Goal: Task Accomplishment & Management: Use online tool/utility

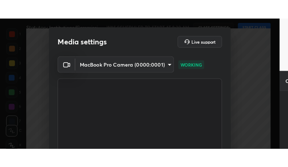
scroll to position [36346, 36280]
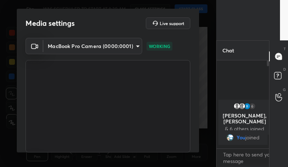
type textarea "x"
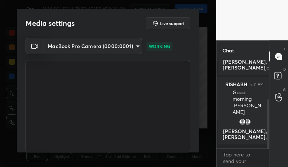
click at [171, 67] on video at bounding box center [108, 106] width 165 height 93
drag, startPoint x: 132, startPoint y: 125, endPoint x: 165, endPoint y: 93, distance: 46.2
click at [165, 93] on video at bounding box center [108, 106] width 165 height 93
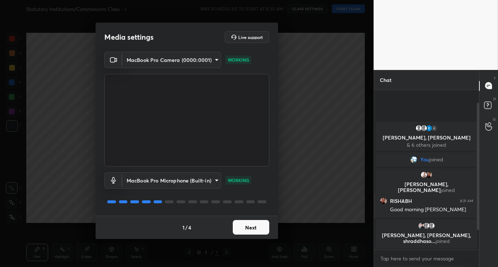
click at [254, 200] on button "Next" at bounding box center [251, 227] width 36 height 15
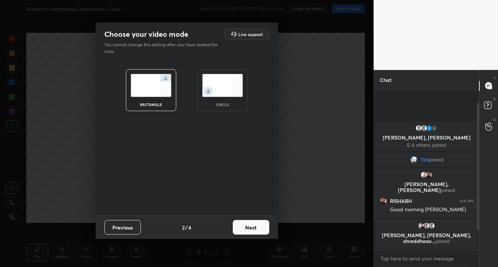
click at [254, 200] on button "Next" at bounding box center [251, 227] width 36 height 15
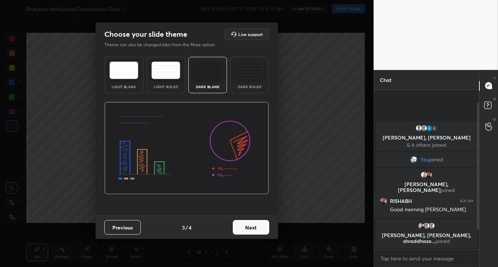
click at [254, 200] on button "Next" at bounding box center [251, 227] width 36 height 15
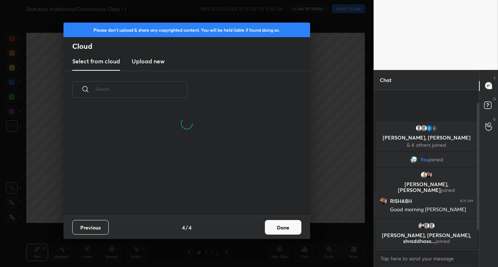
click at [275, 200] on button "Done" at bounding box center [283, 227] width 36 height 15
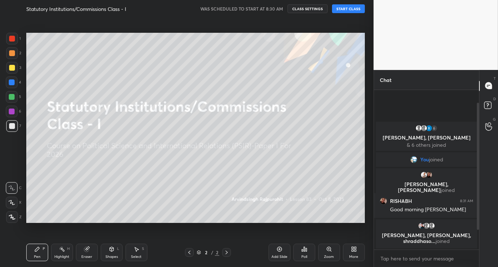
click at [345, 8] on button "START CLASS" at bounding box center [348, 8] width 33 height 9
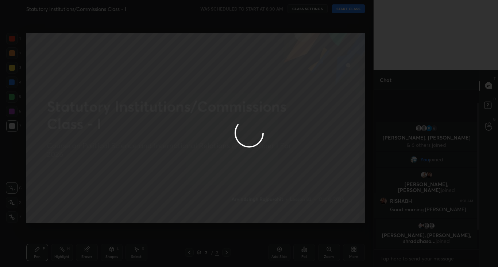
type textarea "x"
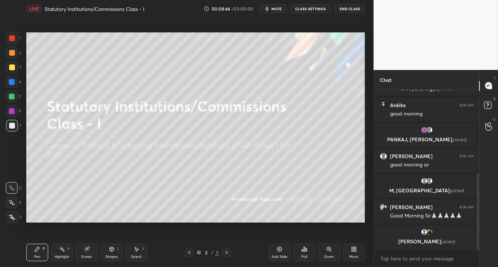
scroll to position [36246, 36122]
click at [311, 9] on button "CLASS SETTINGS" at bounding box center [310, 8] width 40 height 9
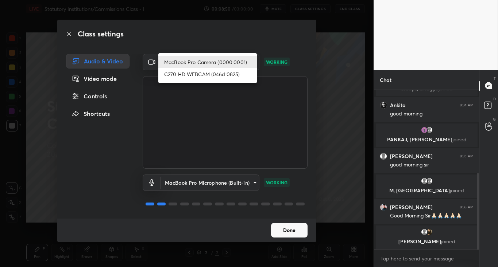
click at [190, 66] on body "1 2 3 4 5 6 7 C X Z C X Z E E Erase all H H LIVE Statutory Institutions/Commiss…" at bounding box center [249, 133] width 498 height 267
click at [190, 74] on li "C270 HD WEBCAM (046d:0825)" at bounding box center [207, 74] width 98 height 12
type input "48cd1986289da39398b7a3cc7d186199806d29ab10d87d3d7ac0eccd814895eb"
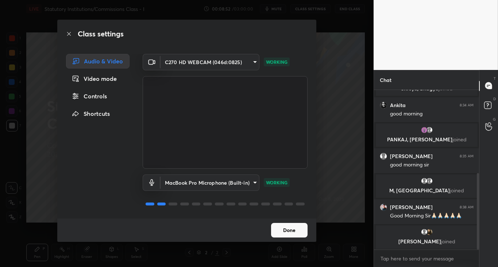
click at [204, 185] on body "1 2 3 4 5 6 7 C X Z C X Z E E Erase all H H LIVE Statutory Institutions/Commiss…" at bounding box center [249, 133] width 498 height 267
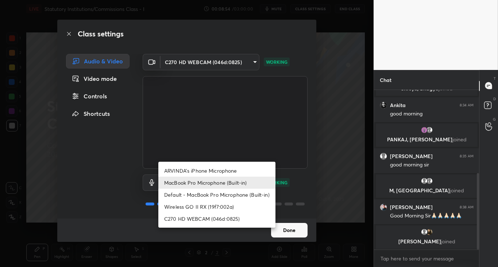
click at [216, 209] on li "Wireless GO II RX (19f7:002a)" at bounding box center [216, 207] width 117 height 12
type input "fbcca6db19fce6a77e42771749bdae5de53dd9883e1812665e75a714303d8581"
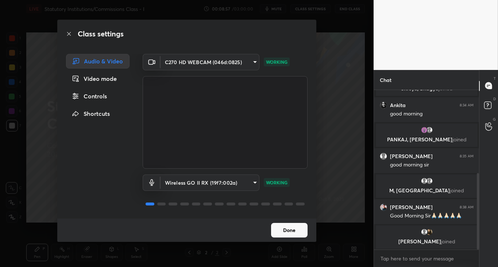
click at [291, 232] on button "Done" at bounding box center [289, 230] width 36 height 15
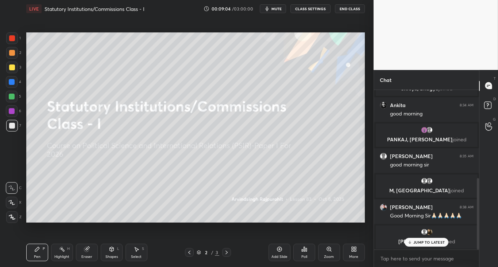
scroll to position [198, 0]
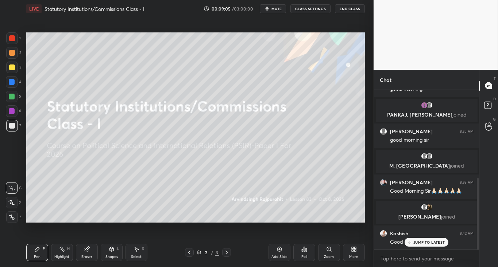
click at [422, 244] on p "JUMP TO LATEST" at bounding box center [428, 242] width 31 height 4
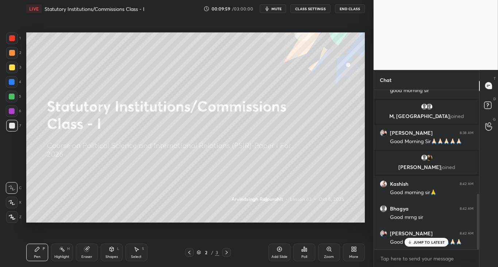
scroll to position [298, 0]
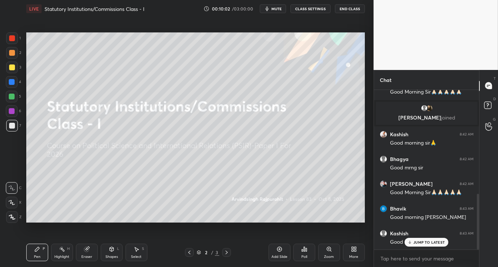
click at [429, 240] on div "JUMP TO LATEST" at bounding box center [426, 242] width 44 height 9
click at [354, 256] on div "More" at bounding box center [353, 257] width 9 height 4
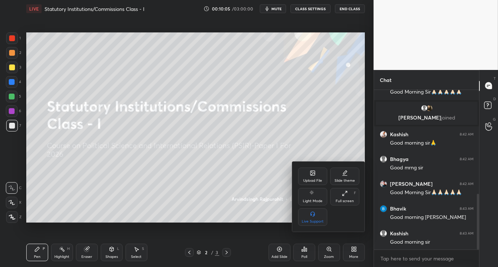
click at [311, 179] on div "Upload File" at bounding box center [312, 181] width 19 height 4
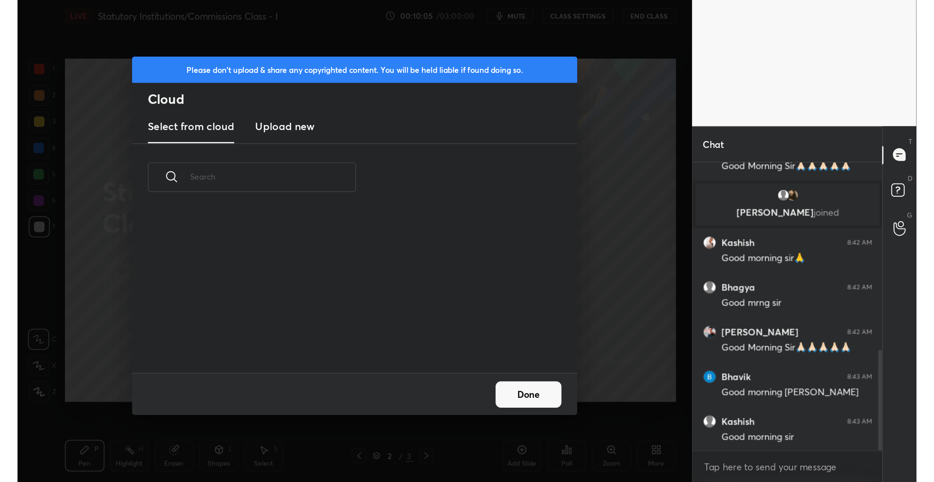
scroll to position [90, 234]
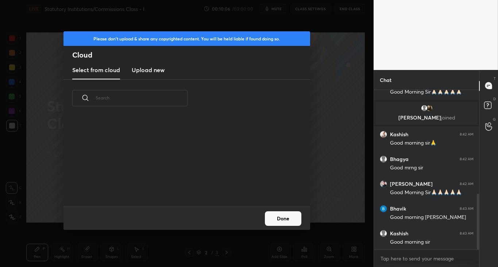
click at [152, 69] on h3 "Upload new" at bounding box center [148, 70] width 33 height 9
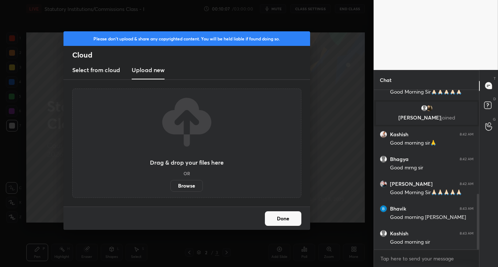
click at [180, 188] on label "Browse" at bounding box center [186, 186] width 32 height 12
click at [170, 188] on input "Browse" at bounding box center [170, 186] width 0 height 12
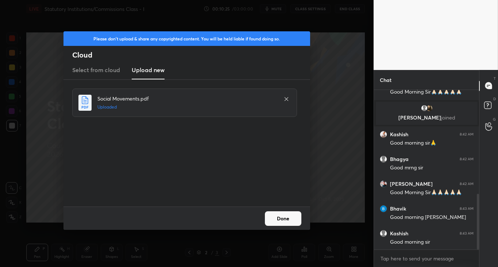
click at [285, 223] on button "Done" at bounding box center [283, 219] width 36 height 15
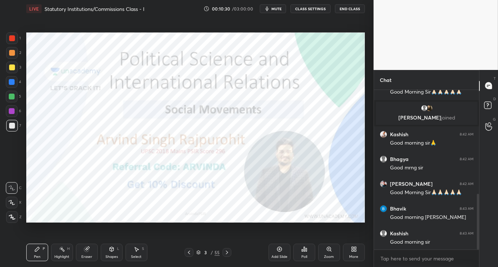
click at [343, 13] on button "End Class" at bounding box center [350, 8] width 30 height 9
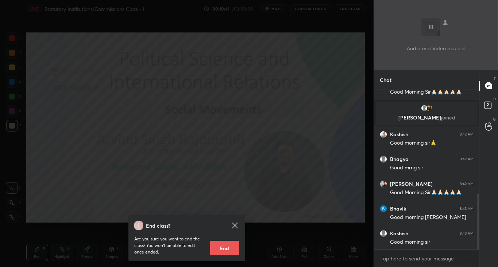
drag, startPoint x: 286, startPoint y: 161, endPoint x: 294, endPoint y: 160, distance: 8.5
click at [285, 162] on div "End class? Are you sure you want to end the class? You won’t be able to edit on…" at bounding box center [186, 133] width 373 height 267
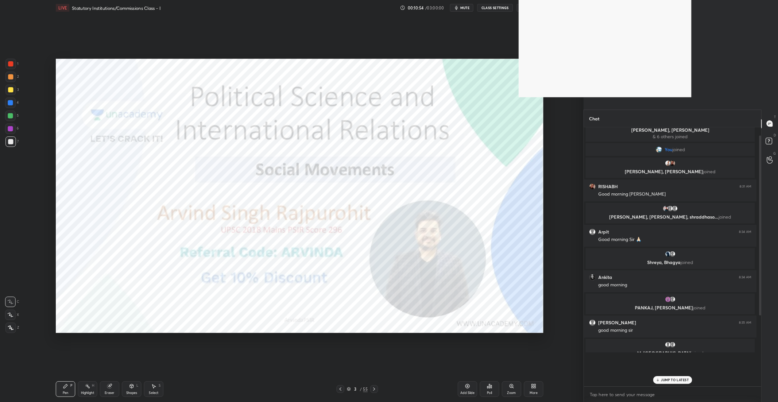
scroll to position [0, 0]
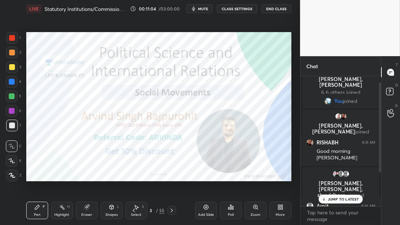
click at [331, 202] on div "JUMP TO LATEST" at bounding box center [341, 199] width 44 height 9
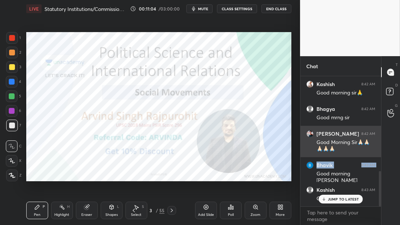
drag, startPoint x: 347, startPoint y: 147, endPoint x: 342, endPoint y: 131, distance: 16.7
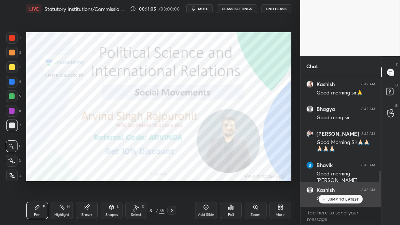
drag, startPoint x: 338, startPoint y: 198, endPoint x: 338, endPoint y: 202, distance: 4.0
click at [338, 199] on p "JUMP TO LATEST" at bounding box center [343, 199] width 31 height 4
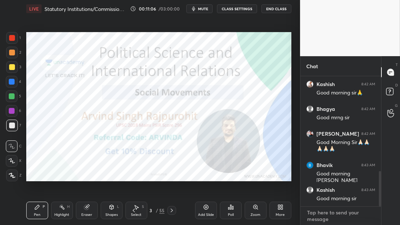
click at [336, 218] on textarea at bounding box center [340, 216] width 69 height 18
click at [15, 47] on div at bounding box center [12, 53] width 12 height 12
click at [13, 44] on div "1" at bounding box center [13, 39] width 15 height 15
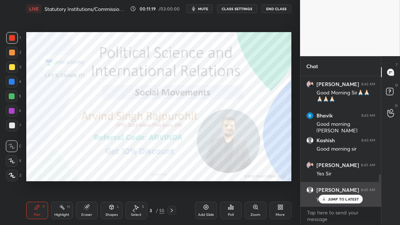
click at [338, 198] on p "JUMP TO LATEST" at bounding box center [343, 199] width 31 height 4
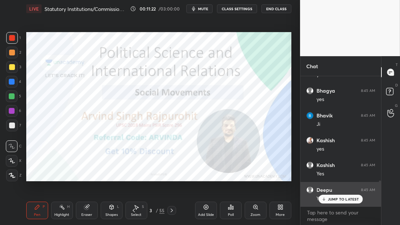
click at [329, 201] on p "JUMP TO LATEST" at bounding box center [343, 199] width 31 height 4
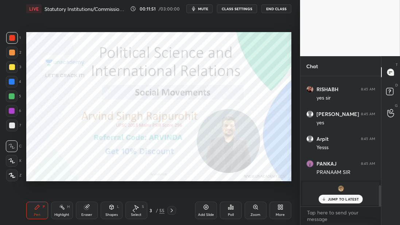
click at [15, 39] on div at bounding box center [12, 38] width 12 height 12
click at [331, 201] on p "JUMP TO LATEST" at bounding box center [343, 199] width 31 height 4
click at [14, 42] on div at bounding box center [12, 38] width 12 height 12
click at [207, 211] on div "Add Slide" at bounding box center [206, 211] width 22 height 18
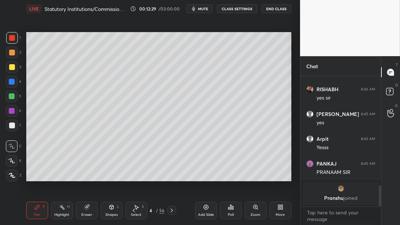
click at [14, 70] on div at bounding box center [12, 67] width 12 height 12
click at [323, 218] on textarea at bounding box center [340, 216] width 69 height 18
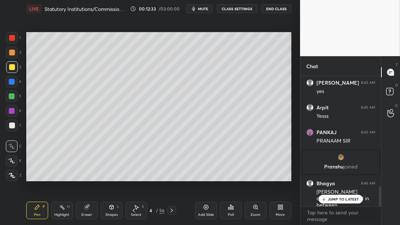
click at [331, 201] on p "JUMP TO LATEST" at bounding box center [343, 199] width 31 height 4
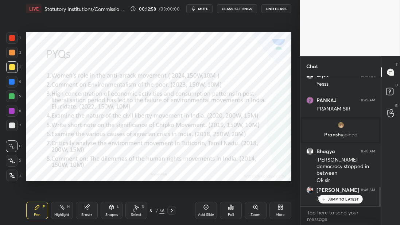
scroll to position [759, 0]
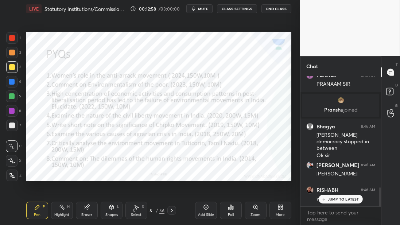
click at [15, 40] on div at bounding box center [12, 38] width 12 height 12
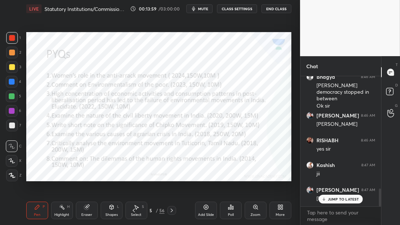
scroll to position [834, 0]
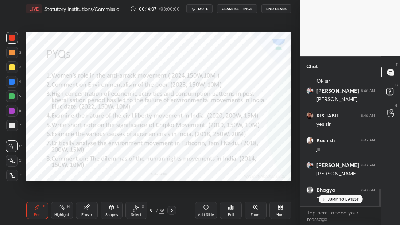
click at [22, 39] on div "1 2 3 4 5 6 7 C X Z C X Z E E Erase all H H" at bounding box center [11, 106] width 23 height 149
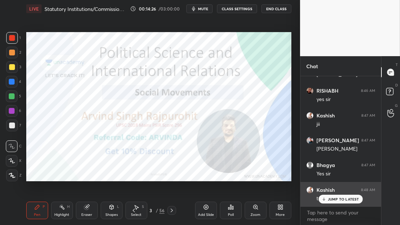
click at [326, 200] on icon at bounding box center [324, 199] width 5 height 4
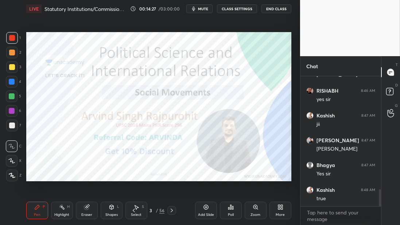
click at [207, 210] on div "Add Slide" at bounding box center [206, 211] width 22 height 18
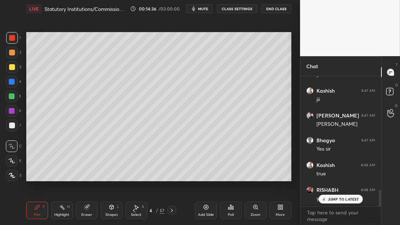
scroll to position [908, 0]
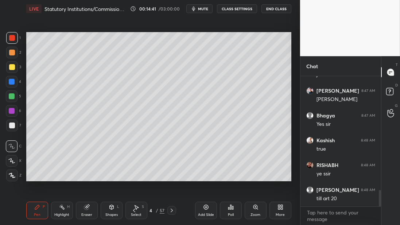
click at [16, 81] on div at bounding box center [12, 82] width 12 height 12
click at [12, 99] on div at bounding box center [12, 96] width 6 height 6
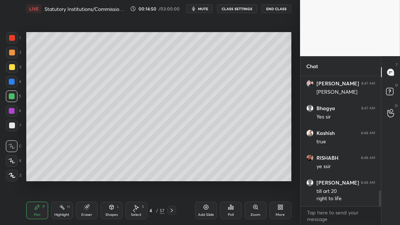
click at [13, 69] on div at bounding box center [12, 67] width 6 height 6
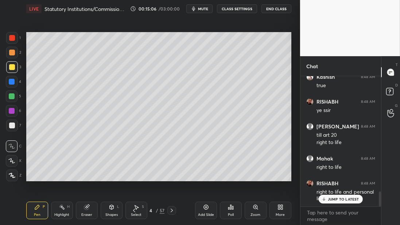
scroll to position [996, 0]
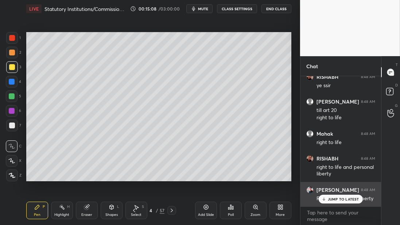
click at [327, 200] on div "JUMP TO LATEST" at bounding box center [341, 199] width 44 height 9
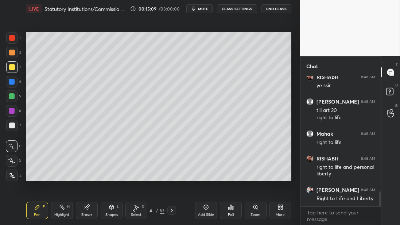
click at [11, 76] on div at bounding box center [12, 82] width 12 height 12
click at [10, 92] on div at bounding box center [12, 96] width 12 height 12
click at [12, 100] on div at bounding box center [12, 96] width 12 height 12
click at [12, 67] on div at bounding box center [12, 67] width 6 height 6
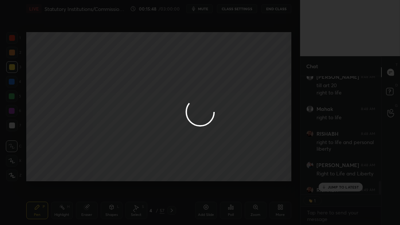
scroll to position [1021, 0]
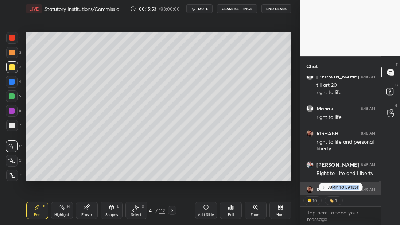
click at [333, 191] on div "JUMP TO LATEST" at bounding box center [341, 187] width 44 height 9
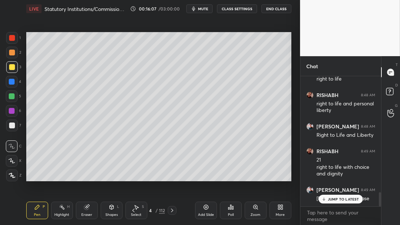
scroll to position [1086, 0]
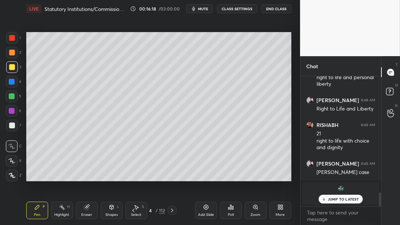
click at [10, 86] on div at bounding box center [12, 82] width 12 height 12
click at [15, 98] on div at bounding box center [12, 96] width 12 height 12
click at [324, 203] on div "JUMP TO LATEST" at bounding box center [341, 199] width 44 height 9
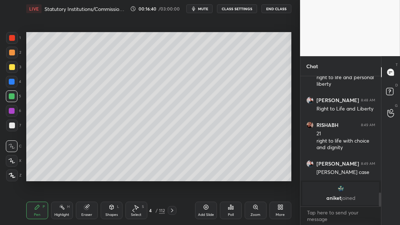
scroll to position [1111, 0]
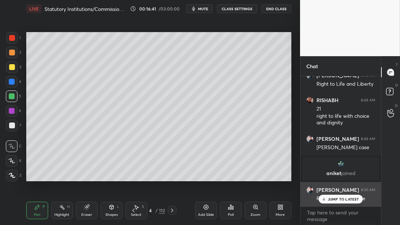
click at [331, 202] on div "JUMP TO LATEST" at bounding box center [341, 199] width 44 height 9
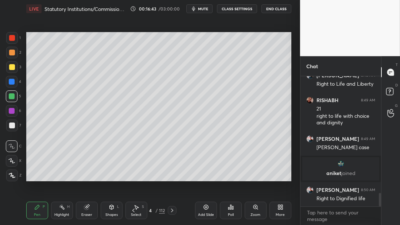
scroll to position [1136, 0]
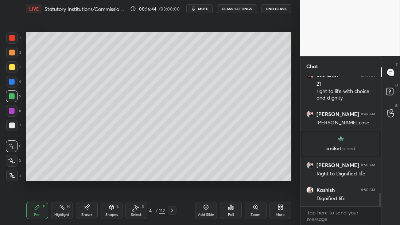
click at [207, 181] on div "Setting up your live class Poll for secs No correct answer Start poll" at bounding box center [158, 107] width 271 height 178
drag, startPoint x: 209, startPoint y: 209, endPoint x: 207, endPoint y: 195, distance: 13.9
click at [209, 210] on div "Add Slide" at bounding box center [206, 211] width 22 height 18
click at [12, 58] on div at bounding box center [12, 53] width 12 height 12
click at [13, 71] on div at bounding box center [12, 67] width 12 height 12
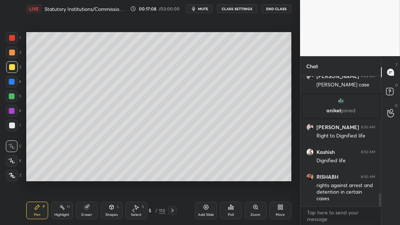
scroll to position [1198, 0]
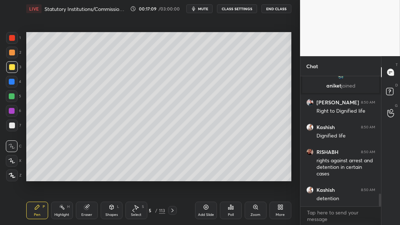
click at [14, 93] on div at bounding box center [12, 96] width 12 height 12
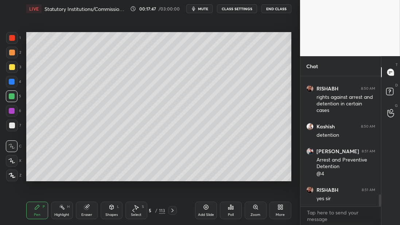
scroll to position [1287, 0]
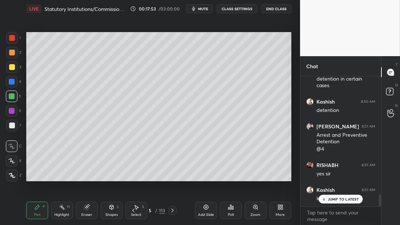
click at [14, 82] on div at bounding box center [12, 82] width 6 height 6
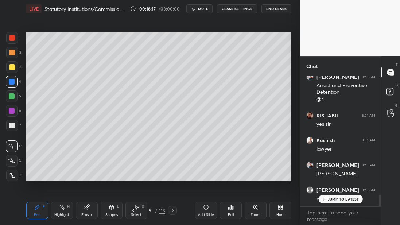
scroll to position [1361, 0]
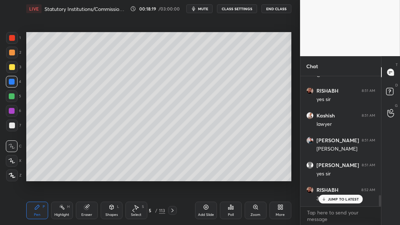
click at [12, 105] on div at bounding box center [12, 111] width 12 height 12
drag, startPoint x: 12, startPoint y: 101, endPoint x: 22, endPoint y: 97, distance: 11.3
click at [12, 100] on div at bounding box center [12, 96] width 12 height 12
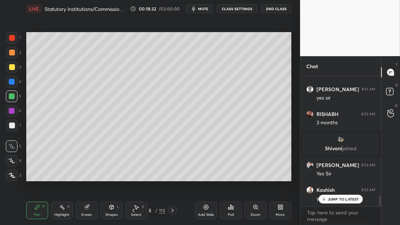
scroll to position [1462, 0]
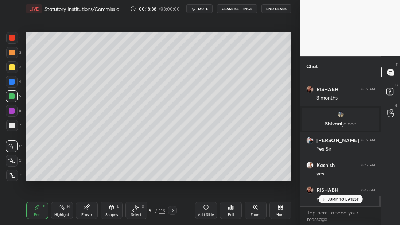
click at [13, 70] on div at bounding box center [12, 67] width 12 height 12
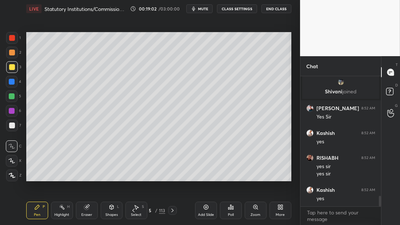
scroll to position [1518, 0]
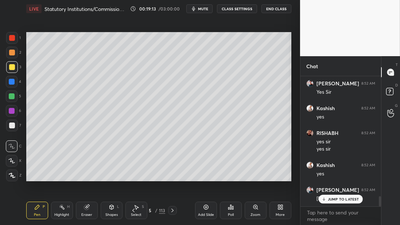
drag, startPoint x: 18, startPoint y: 69, endPoint x: 16, endPoint y: 82, distance: 12.5
click at [17, 72] on div "3" at bounding box center [13, 67] width 15 height 12
click at [14, 85] on div at bounding box center [12, 82] width 12 height 12
click at [12, 101] on div at bounding box center [12, 96] width 12 height 12
click at [214, 211] on div "Add Slide" at bounding box center [206, 211] width 22 height 18
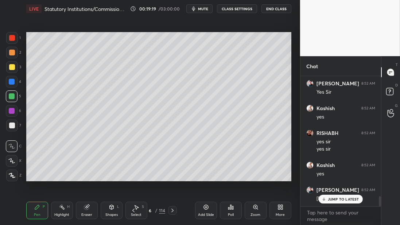
click at [15, 69] on div at bounding box center [12, 67] width 12 height 12
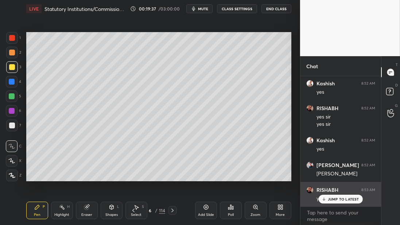
click at [331, 201] on p "JUMP TO LATEST" at bounding box center [343, 199] width 31 height 4
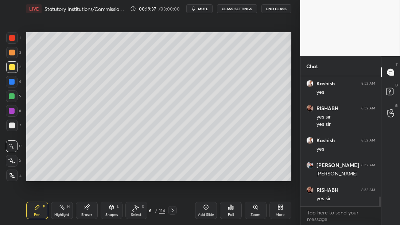
scroll to position [1568, 0]
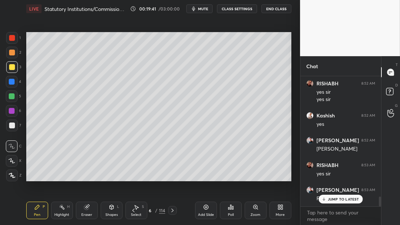
click at [11, 104] on div "5" at bounding box center [13, 97] width 15 height 15
drag, startPoint x: 13, startPoint y: 97, endPoint x: 25, endPoint y: 93, distance: 12.6
click at [13, 97] on div at bounding box center [12, 96] width 6 height 6
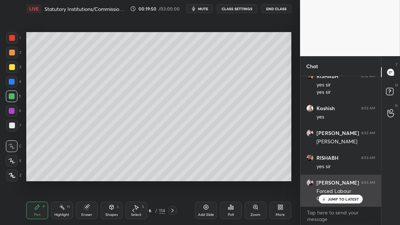
click at [321, 197] on div "JUMP TO LATEST" at bounding box center [341, 199] width 44 height 9
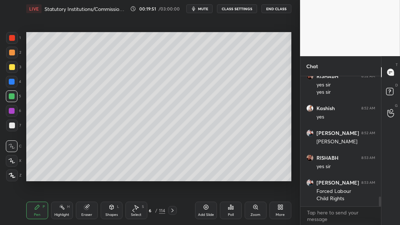
click at [209, 215] on div "Add Slide" at bounding box center [206, 215] width 16 height 4
drag, startPoint x: 20, startPoint y: 61, endPoint x: 16, endPoint y: 62, distance: 3.8
click at [19, 61] on div "2" at bounding box center [13, 54] width 15 height 15
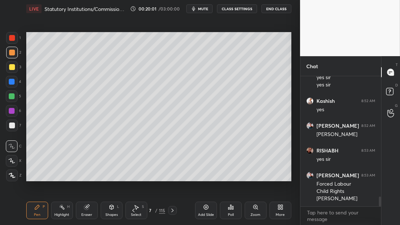
scroll to position [1607, 0]
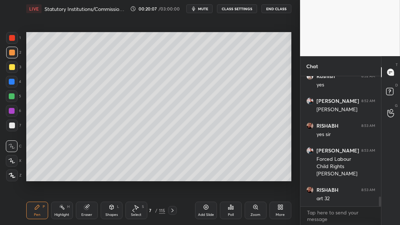
click at [17, 71] on div at bounding box center [12, 67] width 12 height 12
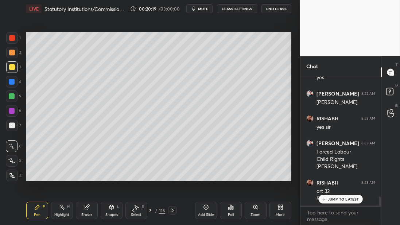
click at [14, 54] on div at bounding box center [12, 53] width 6 height 6
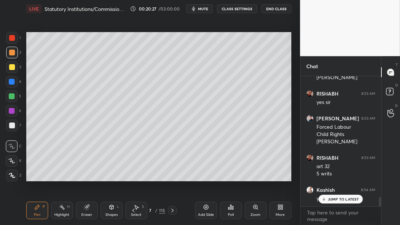
scroll to position [1664, 0]
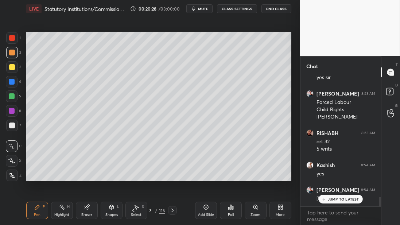
click at [5, 85] on div "1 2 3 4 5 6 7 C X Z C X Z E E Erase all H H" at bounding box center [11, 106] width 23 height 149
drag, startPoint x: 12, startPoint y: 82, endPoint x: 17, endPoint y: 79, distance: 5.7
click at [12, 82] on div at bounding box center [12, 82] width 6 height 6
click at [16, 66] on div at bounding box center [12, 67] width 12 height 12
click at [14, 63] on div at bounding box center [12, 67] width 12 height 12
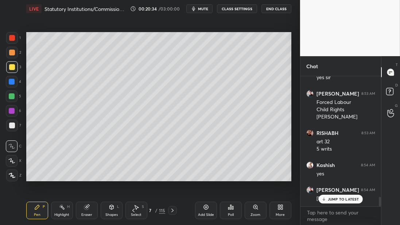
drag, startPoint x: 14, startPoint y: 59, endPoint x: 14, endPoint y: 54, distance: 5.1
click at [13, 57] on div "2" at bounding box center [13, 54] width 15 height 15
click at [15, 54] on div at bounding box center [12, 53] width 12 height 12
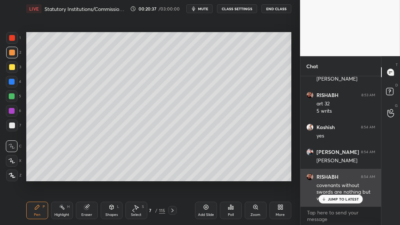
click at [333, 202] on div "JUMP TO LATEST" at bounding box center [341, 199] width 44 height 9
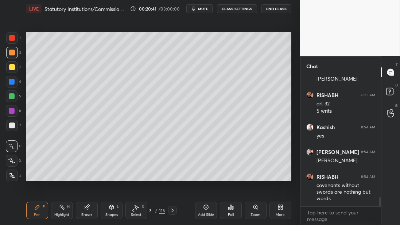
click at [12, 59] on div "2" at bounding box center [13, 54] width 15 height 15
click at [12, 68] on div at bounding box center [12, 67] width 6 height 6
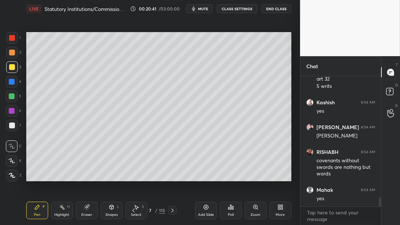
click at [14, 73] on div at bounding box center [12, 67] width 12 height 12
click at [13, 88] on div at bounding box center [12, 82] width 12 height 12
click at [12, 94] on div at bounding box center [12, 96] width 6 height 6
click at [12, 101] on div at bounding box center [12, 96] width 12 height 12
click at [198, 212] on div "Add Slide" at bounding box center [206, 211] width 22 height 18
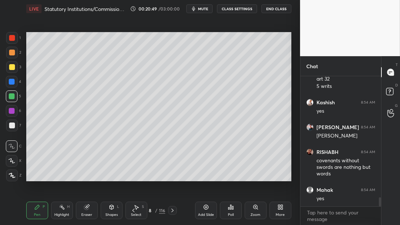
click at [7, 54] on div at bounding box center [12, 53] width 12 height 12
drag, startPoint x: 3, startPoint y: 82, endPoint x: 11, endPoint y: 83, distance: 7.3
click at [5, 82] on div "1 2 3 4 5 6 7 C X Z C X Z E E Erase all H H" at bounding box center [11, 106] width 23 height 149
click at [11, 83] on div at bounding box center [12, 82] width 6 height 6
click at [14, 83] on div at bounding box center [12, 82] width 6 height 6
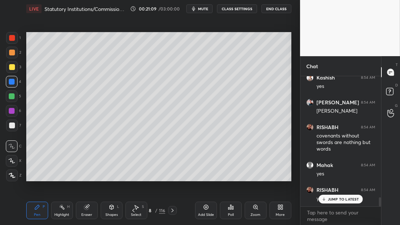
scroll to position [1777, 0]
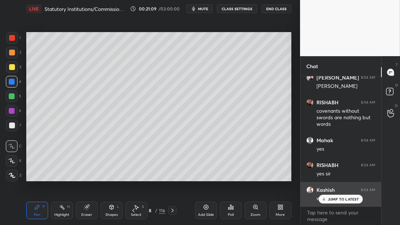
click at [326, 200] on icon at bounding box center [324, 199] width 5 height 4
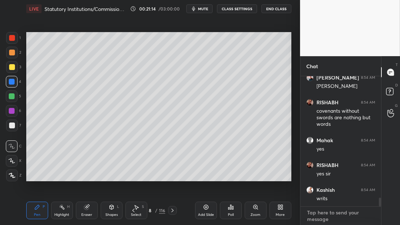
click at [332, 215] on textarea at bounding box center [340, 216] width 69 height 18
click at [12, 125] on div at bounding box center [12, 126] width 6 height 6
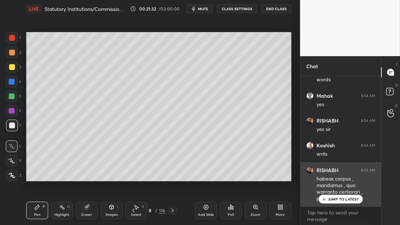
click at [329, 202] on div "JUMP TO LATEST" at bounding box center [341, 199] width 44 height 9
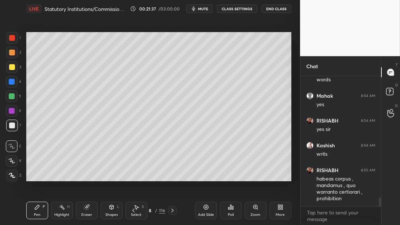
scroll to position [1846, 0]
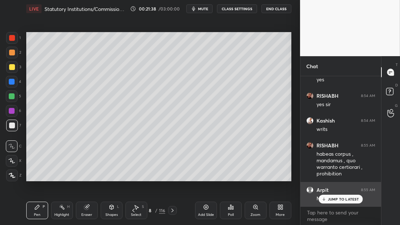
click at [327, 202] on div "JUMP TO LATEST" at bounding box center [341, 199] width 44 height 9
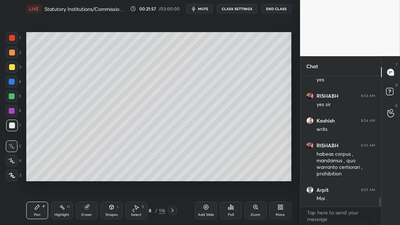
drag, startPoint x: 15, startPoint y: 96, endPoint x: 14, endPoint y: 102, distance: 7.1
click at [16, 97] on div at bounding box center [12, 96] width 12 height 12
drag, startPoint x: 11, startPoint y: 66, endPoint x: 14, endPoint y: 73, distance: 7.8
click at [12, 66] on div at bounding box center [12, 67] width 6 height 6
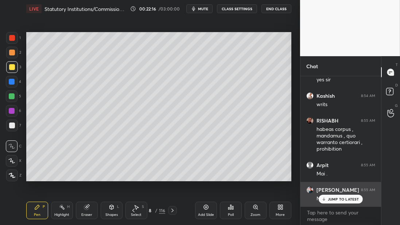
click at [328, 198] on div "JUMP TO LATEST" at bounding box center [341, 199] width 44 height 9
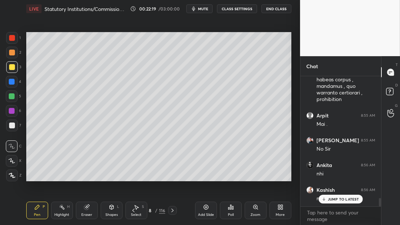
scroll to position [1945, 0]
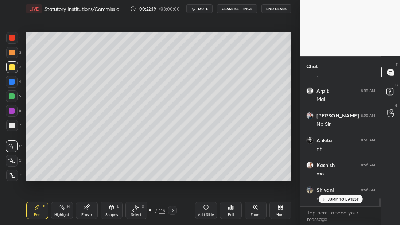
click at [203, 212] on div "Add Slide" at bounding box center [206, 211] width 22 height 18
drag, startPoint x: 13, startPoint y: 53, endPoint x: 23, endPoint y: 53, distance: 9.9
click at [14, 53] on div at bounding box center [12, 53] width 6 height 6
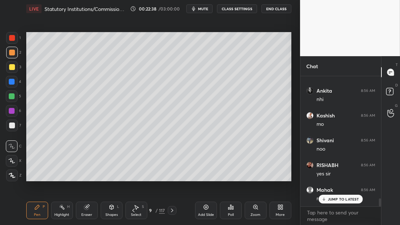
scroll to position [2020, 0]
click at [19, 77] on div "4" at bounding box center [13, 82] width 15 height 12
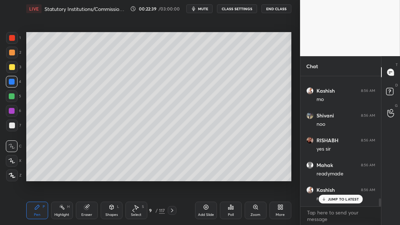
click at [14, 72] on div at bounding box center [12, 67] width 12 height 12
drag, startPoint x: 8, startPoint y: 131, endPoint x: 13, endPoint y: 130, distance: 4.9
click at [9, 132] on div "7" at bounding box center [13, 127] width 15 height 15
click at [15, 129] on div at bounding box center [12, 126] width 12 height 12
click at [12, 101] on div at bounding box center [12, 96] width 12 height 12
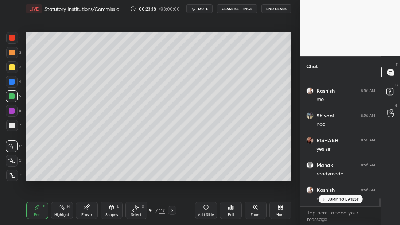
scroll to position [2044, 0]
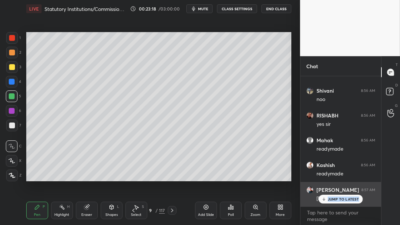
click at [326, 202] on div "JUMP TO LATEST" at bounding box center [341, 199] width 44 height 9
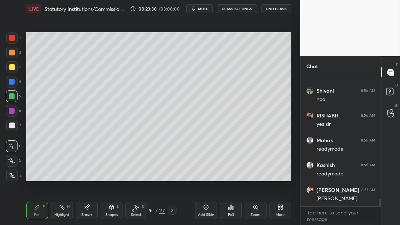
click at [12, 71] on div at bounding box center [12, 67] width 12 height 12
drag, startPoint x: 12, startPoint y: 79, endPoint x: 14, endPoint y: 85, distance: 5.9
click at [12, 80] on div at bounding box center [12, 82] width 6 height 6
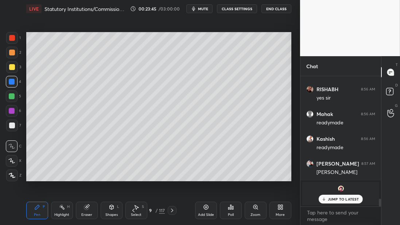
click at [207, 210] on div "Add Slide" at bounding box center [206, 211] width 22 height 18
click at [5, 70] on div "1 2 3 4 5 6 7 C X Z C X Z E E Erase all H H" at bounding box center [11, 106] width 23 height 149
click at [14, 70] on div at bounding box center [12, 67] width 6 height 6
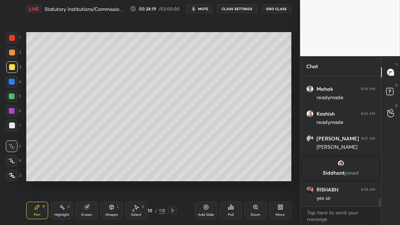
scroll to position [1529, 0]
click at [13, 88] on div at bounding box center [12, 82] width 12 height 12
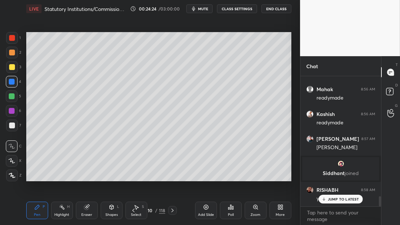
click at [13, 98] on div at bounding box center [12, 96] width 6 height 6
click at [13, 81] on div at bounding box center [12, 82] width 6 height 6
drag, startPoint x: 13, startPoint y: 72, endPoint x: 19, endPoint y: 77, distance: 7.2
click at [14, 72] on div at bounding box center [12, 67] width 12 height 12
click at [11, 56] on div at bounding box center [12, 53] width 12 height 12
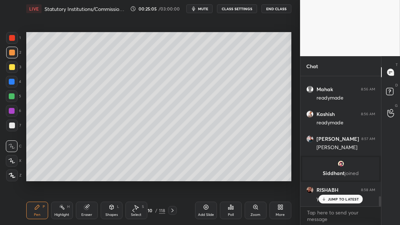
drag, startPoint x: 11, startPoint y: 81, endPoint x: 14, endPoint y: 83, distance: 3.9
click at [10, 82] on div at bounding box center [12, 82] width 6 height 6
click at [13, 83] on div at bounding box center [12, 82] width 6 height 6
click at [15, 73] on div "3" at bounding box center [13, 68] width 15 height 15
click at [16, 49] on div "2" at bounding box center [13, 53] width 15 height 12
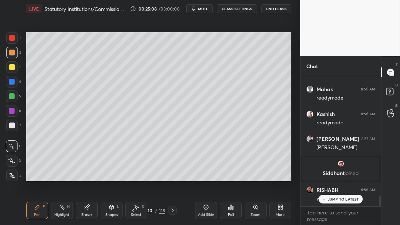
click at [15, 52] on div at bounding box center [12, 53] width 12 height 12
drag, startPoint x: 13, startPoint y: 80, endPoint x: 20, endPoint y: 80, distance: 6.2
click at [15, 80] on div at bounding box center [12, 82] width 12 height 12
click at [21, 80] on div "1 2 3 4 5 6 7 C X Z C X Z E E Erase all H H" at bounding box center [11, 106] width 23 height 149
click at [2, 96] on div "1 2 3 4 5 6 7 C X Z C X Z E E Erase all H H" at bounding box center [11, 106] width 23 height 149
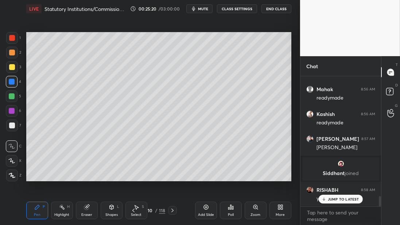
click at [11, 97] on div at bounding box center [12, 96] width 6 height 6
click at [13, 99] on div at bounding box center [12, 96] width 12 height 12
drag, startPoint x: 15, startPoint y: 68, endPoint x: 17, endPoint y: 73, distance: 5.7
click at [15, 69] on div at bounding box center [12, 67] width 12 height 12
drag, startPoint x: 8, startPoint y: 93, endPoint x: 11, endPoint y: 97, distance: 4.2
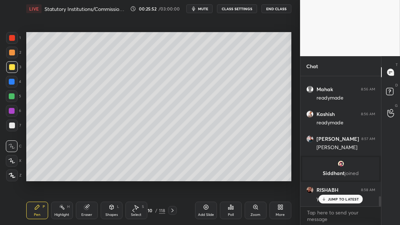
click at [8, 93] on div at bounding box center [12, 96] width 12 height 12
click at [14, 96] on div at bounding box center [12, 96] width 6 height 6
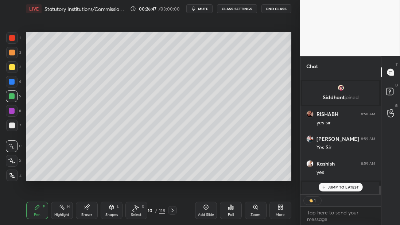
scroll to position [3, 2]
drag, startPoint x: 13, startPoint y: 73, endPoint x: 22, endPoint y: 71, distance: 8.6
click at [14, 72] on div at bounding box center [12, 67] width 12 height 12
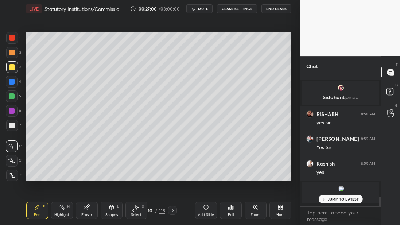
scroll to position [1605, 0]
drag, startPoint x: 15, startPoint y: 81, endPoint x: 9, endPoint y: 84, distance: 7.5
click at [13, 81] on div at bounding box center [12, 82] width 12 height 12
click at [9, 84] on div at bounding box center [12, 82] width 12 height 12
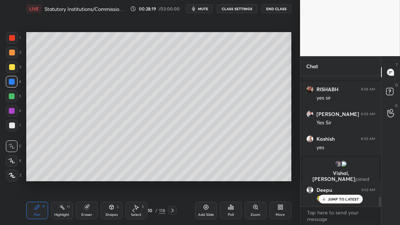
scroll to position [1654, 0]
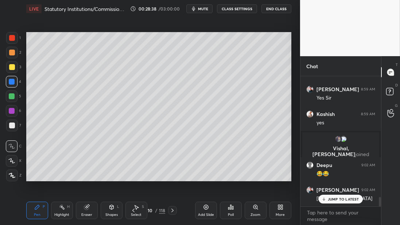
click at [6, 95] on div "1 2 3 4 5 6 7 C X Z C X Z E E Erase all H H" at bounding box center [11, 106] width 23 height 149
drag, startPoint x: 12, startPoint y: 96, endPoint x: 18, endPoint y: 96, distance: 6.2
click at [12, 96] on div at bounding box center [12, 96] width 6 height 6
click at [19, 70] on div "3" at bounding box center [13, 67] width 15 height 12
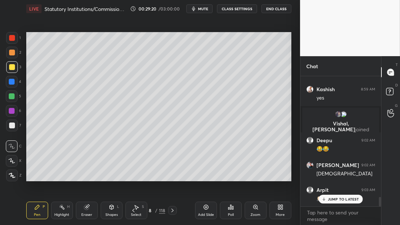
drag, startPoint x: 12, startPoint y: 99, endPoint x: 16, endPoint y: 100, distance: 4.4
click at [11, 100] on div at bounding box center [12, 96] width 12 height 12
drag, startPoint x: 16, startPoint y: 100, endPoint x: 13, endPoint y: 97, distance: 3.9
click at [16, 100] on div at bounding box center [12, 96] width 12 height 12
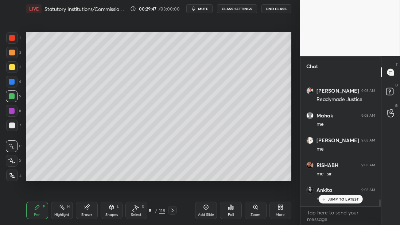
scroll to position [2306, 0]
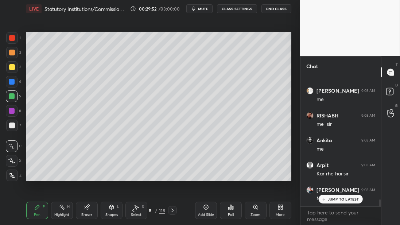
drag, startPoint x: 12, startPoint y: 68, endPoint x: 24, endPoint y: 67, distance: 12.8
click at [12, 68] on div at bounding box center [12, 67] width 6 height 6
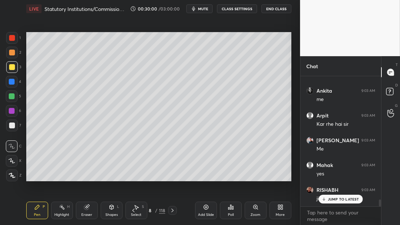
scroll to position [2381, 0]
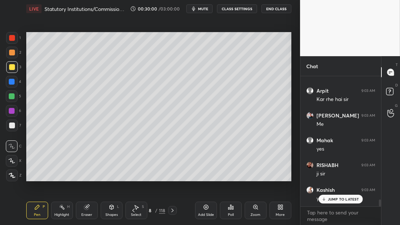
click at [16, 84] on div at bounding box center [12, 82] width 12 height 12
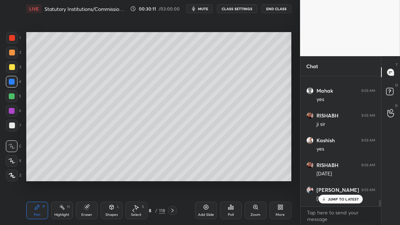
scroll to position [2462, 0]
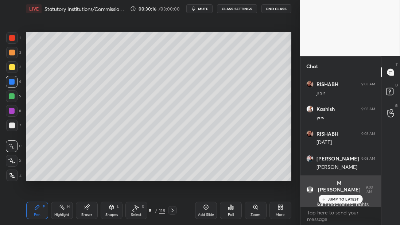
click at [330, 202] on div "JUMP TO LATEST" at bounding box center [341, 199] width 44 height 9
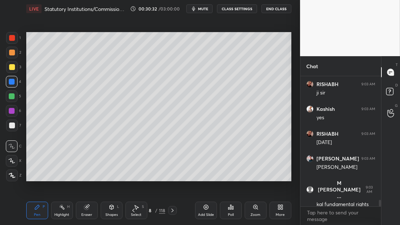
click at [9, 51] on div at bounding box center [12, 53] width 6 height 6
click at [15, 55] on div at bounding box center [12, 53] width 12 height 12
click at [205, 213] on div "Add Slide" at bounding box center [206, 215] width 16 height 4
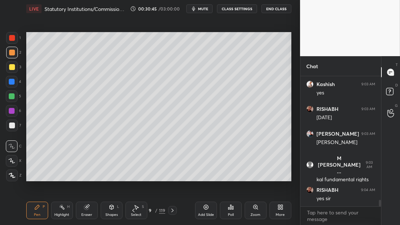
click at [16, 82] on div at bounding box center [12, 82] width 12 height 12
click at [13, 95] on div at bounding box center [12, 96] width 6 height 6
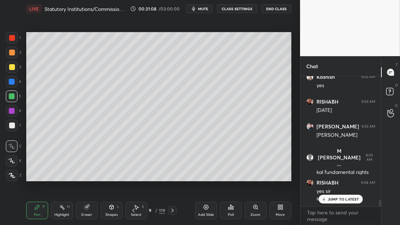
drag, startPoint x: 12, startPoint y: 70, endPoint x: 25, endPoint y: 69, distance: 13.5
click at [12, 70] on div at bounding box center [12, 67] width 6 height 6
click at [6, 54] on div "1 2 3 4 5 6 7 C X Z C X Z E E Erase all H H" at bounding box center [11, 106] width 23 height 149
click at [10, 55] on div at bounding box center [12, 53] width 6 height 6
drag, startPoint x: 15, startPoint y: 55, endPoint x: 23, endPoint y: 54, distance: 8.0
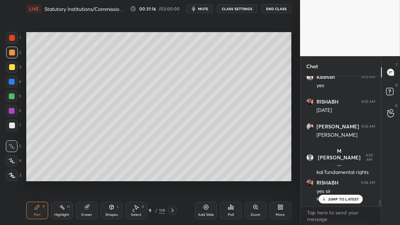
click at [15, 55] on div at bounding box center [12, 53] width 12 height 12
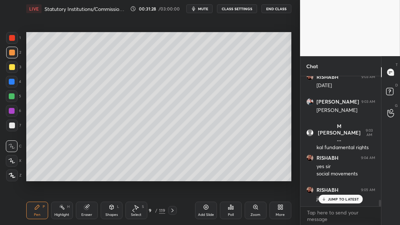
click at [9, 83] on div at bounding box center [12, 82] width 6 height 6
click at [9, 81] on div at bounding box center [12, 82] width 12 height 12
drag, startPoint x: 14, startPoint y: 72, endPoint x: 22, endPoint y: 69, distance: 7.7
click at [14, 72] on div at bounding box center [12, 67] width 12 height 12
drag, startPoint x: 22, startPoint y: 91, endPoint x: 17, endPoint y: 91, distance: 4.4
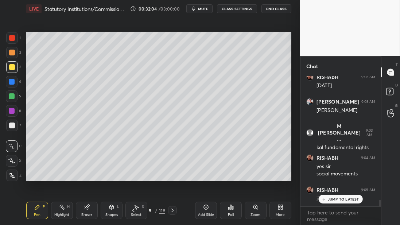
click at [20, 90] on div "1 2 3 4 5 6 7 C X Z C X Z E E Erase all H H" at bounding box center [11, 106] width 23 height 149
click at [12, 93] on div at bounding box center [12, 96] width 6 height 6
drag, startPoint x: 201, startPoint y: 206, endPoint x: 196, endPoint y: 203, distance: 6.1
click at [201, 207] on div "Add Slide" at bounding box center [206, 211] width 22 height 18
click at [11, 71] on div at bounding box center [12, 67] width 12 height 12
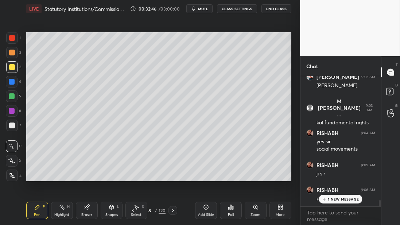
scroll to position [2568, 0]
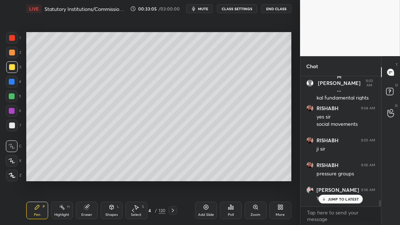
click at [13, 88] on div "4" at bounding box center [13, 83] width 15 height 15
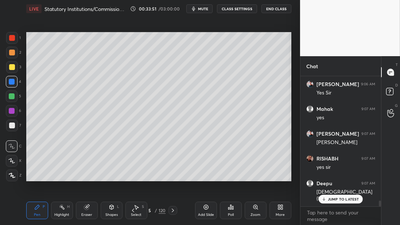
scroll to position [2699, 0]
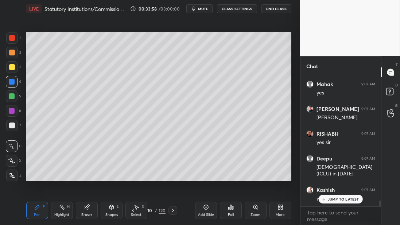
drag, startPoint x: 12, startPoint y: 55, endPoint x: 20, endPoint y: 57, distance: 8.0
click at [13, 55] on div at bounding box center [12, 53] width 6 height 6
click at [14, 98] on div at bounding box center [12, 96] width 6 height 6
click at [15, 112] on div at bounding box center [12, 111] width 12 height 12
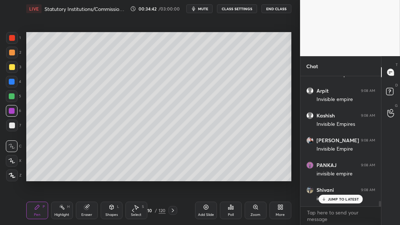
scroll to position [3070, 0]
drag, startPoint x: 13, startPoint y: 68, endPoint x: 16, endPoint y: 57, distance: 11.1
click at [13, 66] on div at bounding box center [12, 67] width 6 height 6
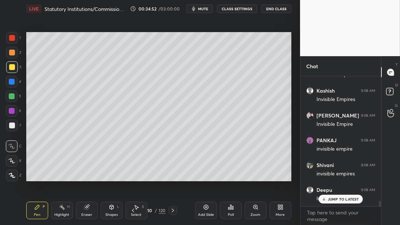
click at [16, 55] on div at bounding box center [12, 53] width 12 height 12
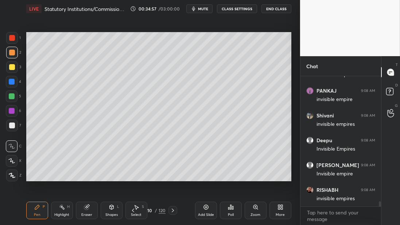
scroll to position [3145, 0]
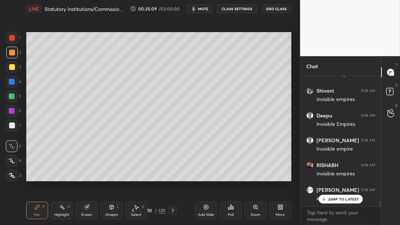
drag, startPoint x: 0, startPoint y: 57, endPoint x: 0, endPoint y: 61, distance: 4.0
click at [0, 59] on div "1 2 3 4 5 6 7 C X Z C X Z E E Erase all H H" at bounding box center [11, 106] width 23 height 149
click at [0, 67] on div "1 2 3 4 5 6 7 C X Z C X Z E E Erase all H H" at bounding box center [11, 106] width 23 height 149
click at [2, 69] on div "1 2 3 4 5 6 7 C X Z C X Z E E Erase all H H" at bounding box center [11, 106] width 23 height 149
click at [10, 72] on div at bounding box center [12, 67] width 12 height 12
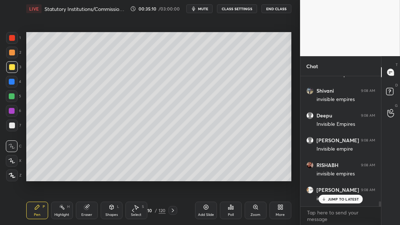
click at [14, 70] on div at bounding box center [12, 67] width 12 height 12
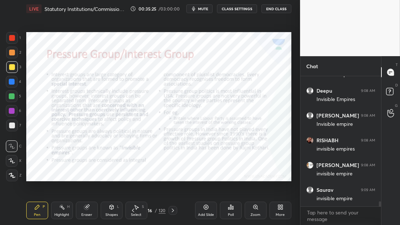
drag, startPoint x: 12, startPoint y: 39, endPoint x: 17, endPoint y: 39, distance: 4.4
click at [12, 40] on div at bounding box center [12, 38] width 6 height 6
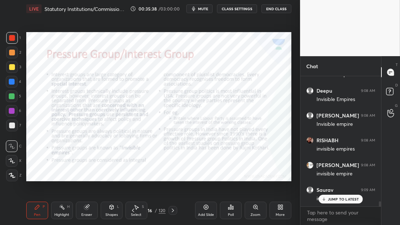
scroll to position [3194, 0]
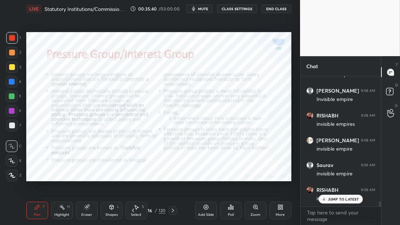
click at [250, 210] on div "Zoom" at bounding box center [256, 211] width 22 height 18
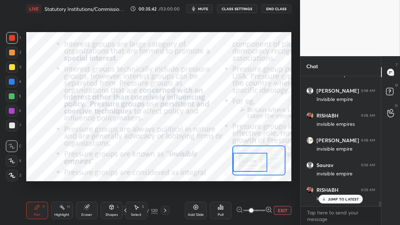
drag, startPoint x: 255, startPoint y: 164, endPoint x: 241, endPoint y: 161, distance: 13.4
click at [243, 166] on div at bounding box center [250, 162] width 34 height 19
click at [279, 214] on div "Add Slide Poll EXIT" at bounding box center [238, 210] width 106 height 41
click at [282, 210] on button "EXIT" at bounding box center [283, 210] width 18 height 9
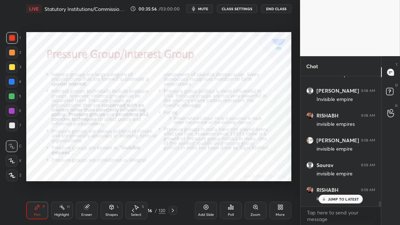
scroll to position [3219, 0]
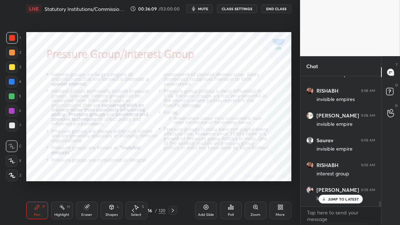
click at [254, 216] on div "Zoom" at bounding box center [256, 215] width 10 height 4
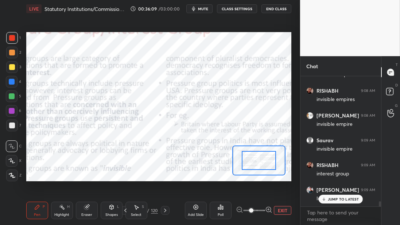
click at [256, 216] on div "Add Slide Poll EXIT" at bounding box center [238, 210] width 106 height 41
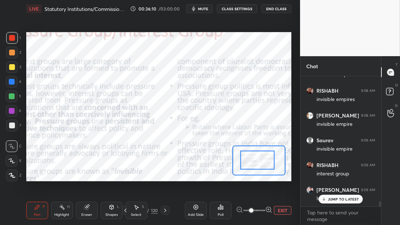
drag, startPoint x: 265, startPoint y: 163, endPoint x: 249, endPoint y: 162, distance: 15.7
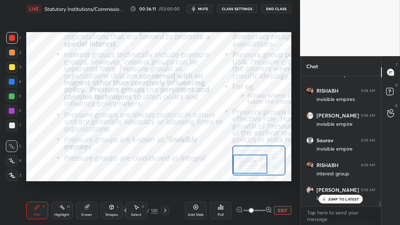
drag, startPoint x: 249, startPoint y: 163, endPoint x: 244, endPoint y: 166, distance: 6.7
click at [244, 166] on div at bounding box center [250, 164] width 34 height 19
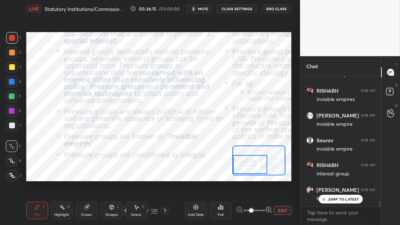
scroll to position [3244, 0]
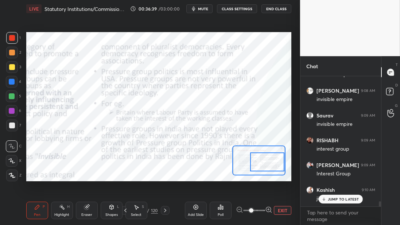
drag, startPoint x: 253, startPoint y: 163, endPoint x: 267, endPoint y: 158, distance: 14.2
click at [271, 164] on div at bounding box center [267, 161] width 34 height 19
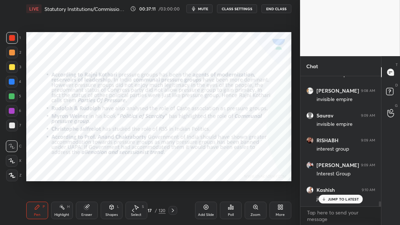
drag, startPoint x: 207, startPoint y: 213, endPoint x: 194, endPoint y: 207, distance: 14.2
click at [207, 213] on div "Add Slide" at bounding box center [206, 215] width 16 height 4
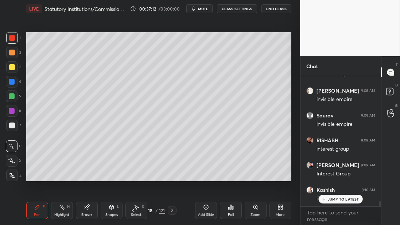
click at [12, 70] on div at bounding box center [12, 67] width 12 height 12
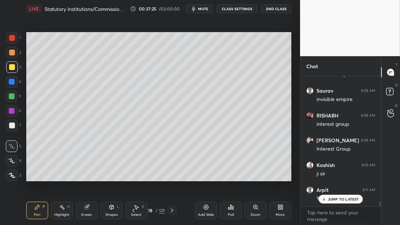
scroll to position [3294, 0]
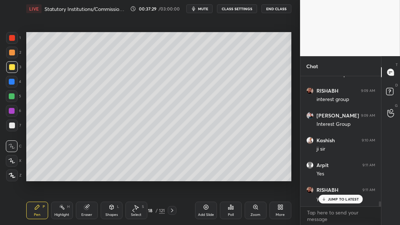
click at [11, 59] on div "2" at bounding box center [13, 54] width 15 height 15
click at [8, 66] on div at bounding box center [12, 67] width 12 height 12
click at [13, 69] on div at bounding box center [12, 67] width 6 height 6
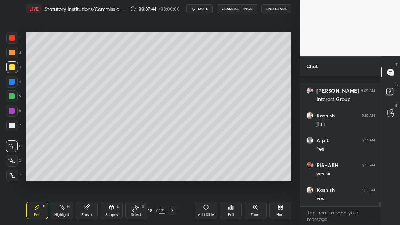
scroll to position [3356, 0]
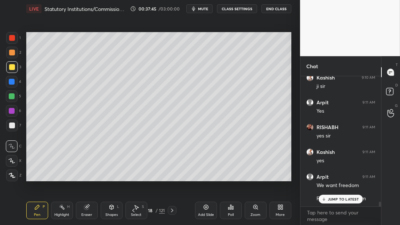
click at [10, 86] on div at bounding box center [12, 82] width 12 height 12
click at [13, 86] on div at bounding box center [12, 82] width 12 height 12
click at [15, 93] on div at bounding box center [12, 96] width 12 height 12
click at [15, 97] on div at bounding box center [12, 96] width 12 height 12
click at [11, 126] on div at bounding box center [12, 126] width 6 height 6
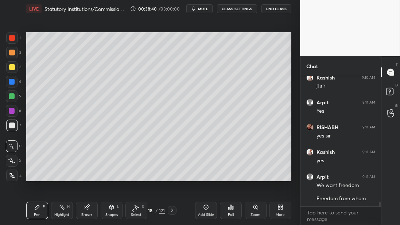
scroll to position [3381, 0]
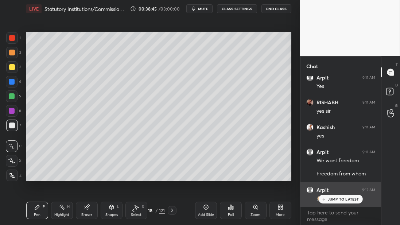
click at [340, 202] on div "JUMP TO LATEST" at bounding box center [341, 199] width 44 height 9
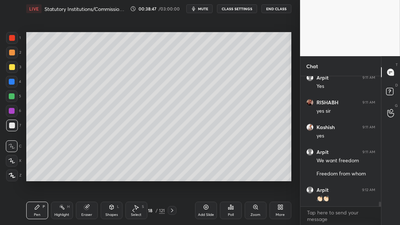
drag, startPoint x: 15, startPoint y: 39, endPoint x: 24, endPoint y: 38, distance: 9.3
click at [16, 39] on div at bounding box center [12, 38] width 12 height 12
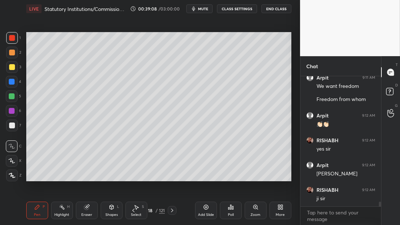
scroll to position [3480, 0]
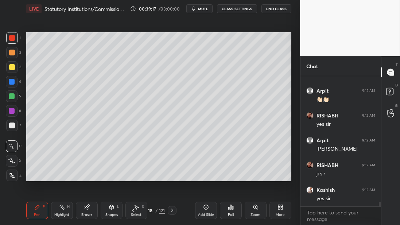
click at [206, 212] on div "Add Slide" at bounding box center [206, 211] width 22 height 18
click at [16, 74] on div "3" at bounding box center [13, 68] width 15 height 15
click at [7, 54] on div "1 2 3 4 5 6 7 C X Z C X Z E E Erase all H H" at bounding box center [11, 106] width 23 height 149
click at [15, 55] on div at bounding box center [12, 53] width 12 height 12
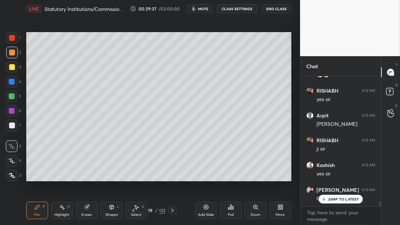
drag, startPoint x: 12, startPoint y: 67, endPoint x: 22, endPoint y: 66, distance: 9.1
click at [12, 67] on div at bounding box center [12, 67] width 6 height 6
click at [23, 66] on div "1 2 3 4 5 6 7 C X Z C X Z E E Erase all H H" at bounding box center [11, 106] width 23 height 149
click at [11, 62] on div at bounding box center [12, 67] width 12 height 12
drag, startPoint x: 11, startPoint y: 55, endPoint x: 23, endPoint y: 55, distance: 12.4
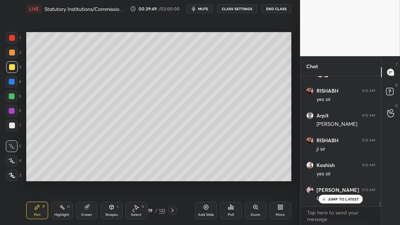
click at [13, 54] on div at bounding box center [12, 53] width 6 height 6
click at [14, 122] on div at bounding box center [12, 126] width 12 height 12
click at [15, 65] on div at bounding box center [12, 67] width 12 height 12
click at [16, 55] on div at bounding box center [12, 53] width 12 height 12
drag, startPoint x: 5, startPoint y: 98, endPoint x: 11, endPoint y: 97, distance: 5.9
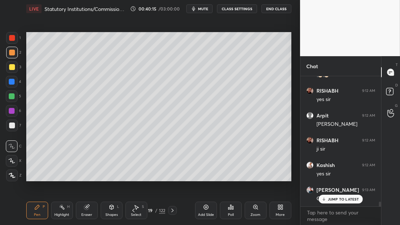
click at [6, 98] on div "1 2 3 4 5 6 7 C X Z C X Z E E Erase all H H" at bounding box center [11, 106] width 23 height 149
click at [14, 96] on div at bounding box center [12, 96] width 6 height 6
click at [15, 129] on div at bounding box center [12, 126] width 12 height 12
click at [14, 66] on div at bounding box center [12, 67] width 6 height 6
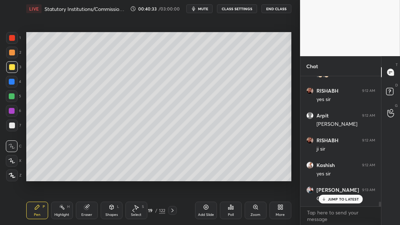
click at [16, 54] on div at bounding box center [12, 53] width 12 height 12
click at [12, 104] on div "5" at bounding box center [13, 97] width 15 height 15
drag, startPoint x: 15, startPoint y: 116, endPoint x: 13, endPoint y: 119, distance: 4.3
click at [15, 117] on div "6" at bounding box center [13, 112] width 15 height 15
click at [12, 129] on div at bounding box center [12, 126] width 12 height 12
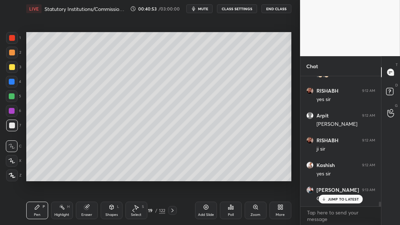
click at [208, 214] on div "Add Slide" at bounding box center [206, 215] width 16 height 4
click at [16, 66] on div at bounding box center [12, 67] width 12 height 12
click at [10, 71] on div at bounding box center [12, 67] width 12 height 12
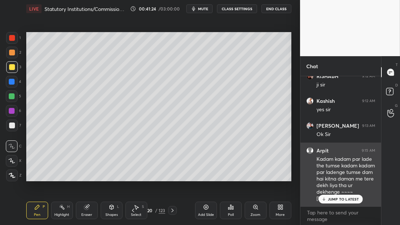
click at [329, 203] on div "JUMP TO LATEST" at bounding box center [341, 199] width 44 height 9
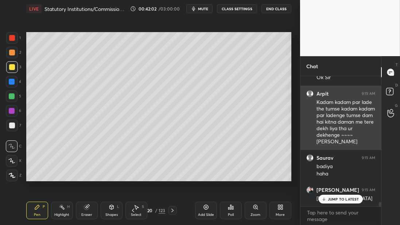
scroll to position [3651, 0]
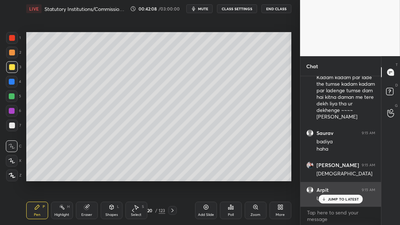
drag, startPoint x: 325, startPoint y: 197, endPoint x: 319, endPoint y: 200, distance: 6.9
click at [325, 197] on div "JUMP TO LATEST" at bounding box center [341, 199] width 44 height 9
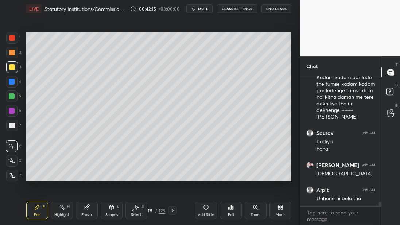
click at [13, 39] on div at bounding box center [12, 38] width 6 height 6
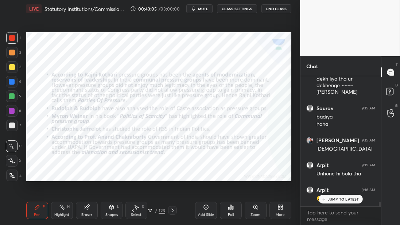
click at [206, 209] on icon at bounding box center [206, 207] width 6 height 6
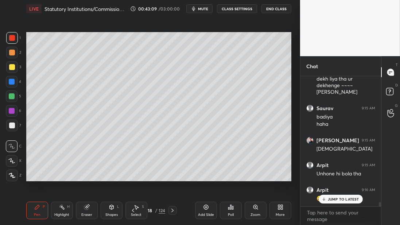
scroll to position [3701, 0]
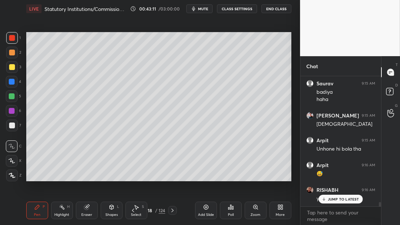
click at [11, 66] on div at bounding box center [12, 67] width 6 height 6
click at [14, 69] on div at bounding box center [12, 67] width 6 height 6
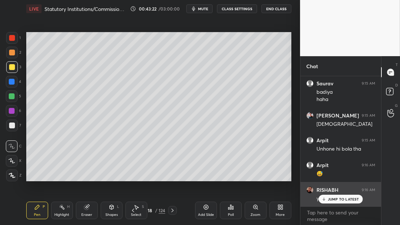
click at [327, 199] on div "JUMP TO LATEST" at bounding box center [341, 199] width 44 height 9
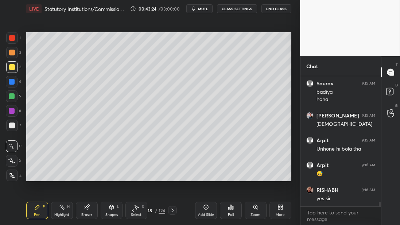
click at [10, 86] on div at bounding box center [12, 82] width 12 height 12
drag, startPoint x: 11, startPoint y: 86, endPoint x: 11, endPoint y: 92, distance: 5.1
click at [11, 87] on div at bounding box center [12, 82] width 12 height 12
click at [11, 99] on div at bounding box center [12, 96] width 6 height 6
click at [16, 100] on div at bounding box center [12, 96] width 12 height 12
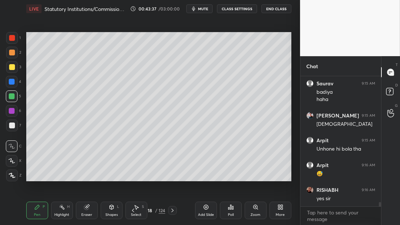
scroll to position [3725, 0]
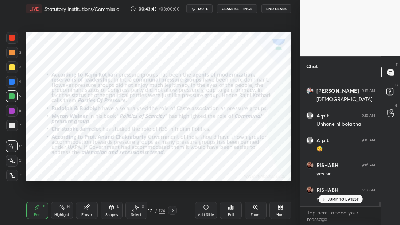
click at [16, 40] on div at bounding box center [12, 38] width 12 height 12
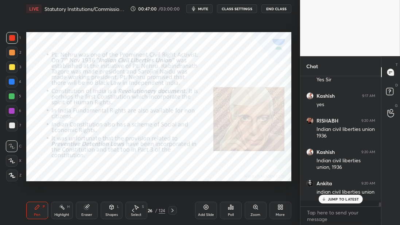
scroll to position [3938, 0]
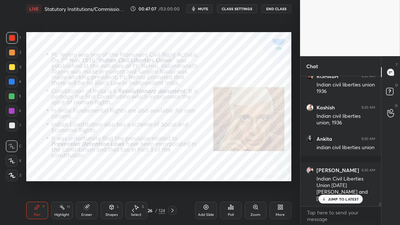
drag, startPoint x: 12, startPoint y: 38, endPoint x: 19, endPoint y: 42, distance: 8.0
click at [12, 38] on div at bounding box center [12, 38] width 6 height 6
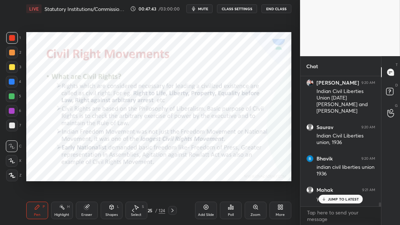
scroll to position [4051, 0]
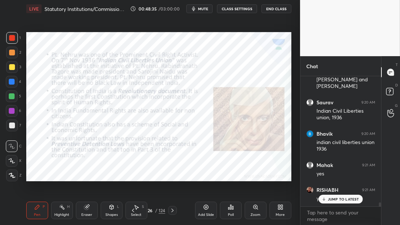
click at [206, 206] on icon at bounding box center [206, 207] width 6 height 6
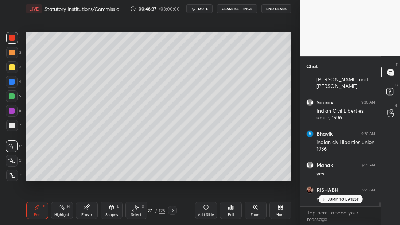
drag, startPoint x: 15, startPoint y: 53, endPoint x: 24, endPoint y: 57, distance: 10.0
click at [15, 53] on div at bounding box center [12, 53] width 12 height 12
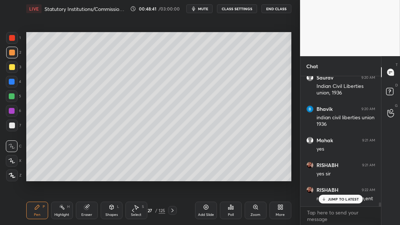
scroll to position [4100, 0]
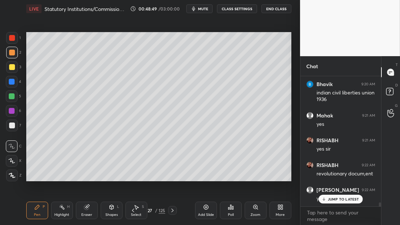
click at [14, 65] on div at bounding box center [12, 67] width 6 height 6
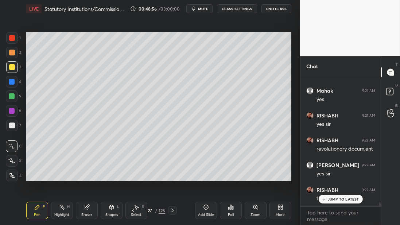
scroll to position [4150, 0]
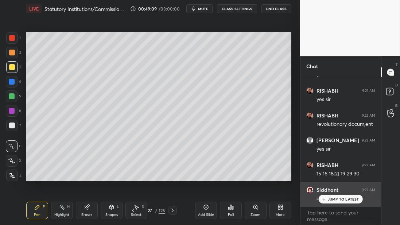
click at [338, 204] on div "[PERSON_NAME] 9:22 AM art 15,16,19,29,30" at bounding box center [340, 194] width 81 height 25
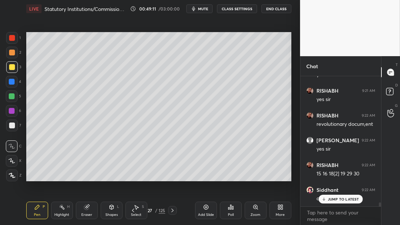
scroll to position [4175, 0]
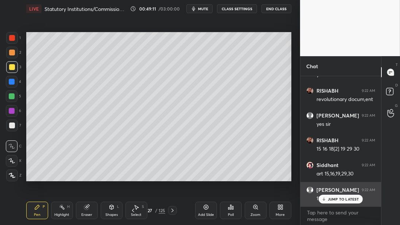
drag, startPoint x: 340, startPoint y: 196, endPoint x: 334, endPoint y: 201, distance: 7.8
click at [340, 197] on div "JUMP TO LATEST" at bounding box center [341, 199] width 44 height 9
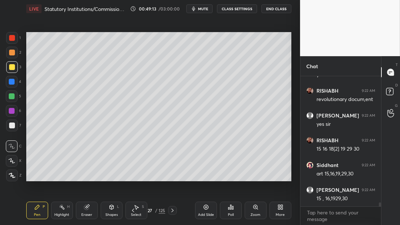
click at [15, 100] on div at bounding box center [12, 96] width 12 height 12
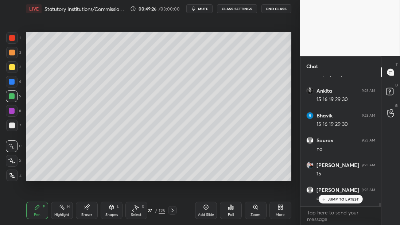
scroll to position [4323, 0]
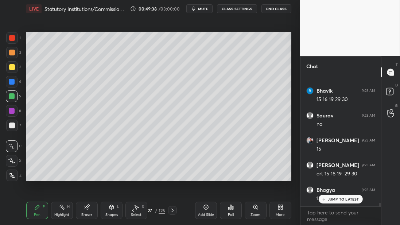
click at [15, 110] on div at bounding box center [12, 111] width 12 height 12
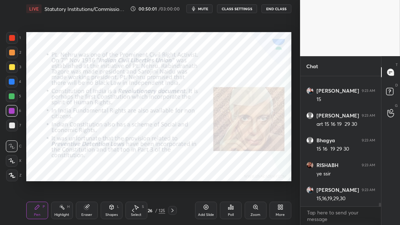
scroll to position [4398, 0]
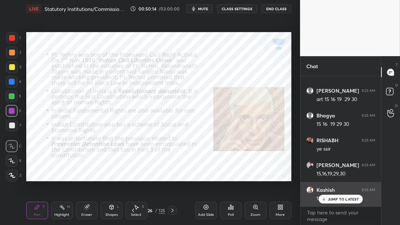
click at [331, 201] on p "JUMP TO LATEST" at bounding box center [343, 199] width 31 height 4
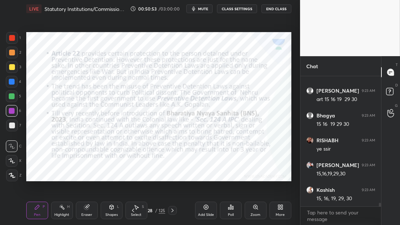
click at [210, 213] on div "Add Slide" at bounding box center [206, 211] width 22 height 18
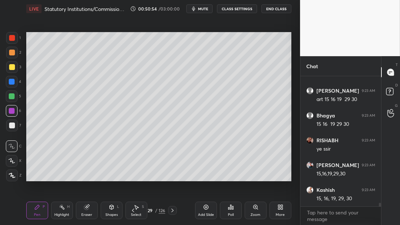
click at [10, 70] on div at bounding box center [12, 67] width 12 height 12
click at [17, 53] on div at bounding box center [12, 53] width 12 height 12
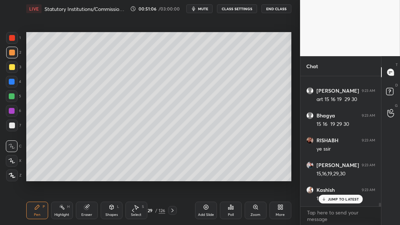
scroll to position [4423, 0]
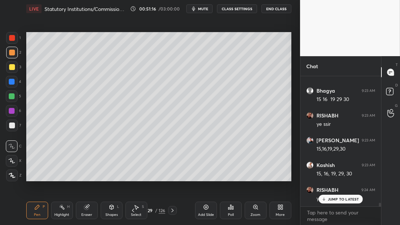
click at [21, 87] on div "4" at bounding box center [13, 82] width 15 height 12
click at [20, 84] on div "4" at bounding box center [13, 82] width 15 height 12
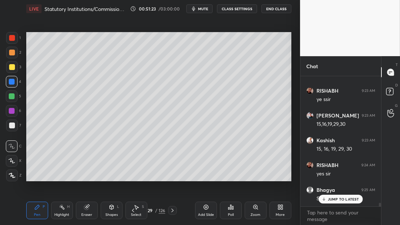
scroll to position [4472, 0]
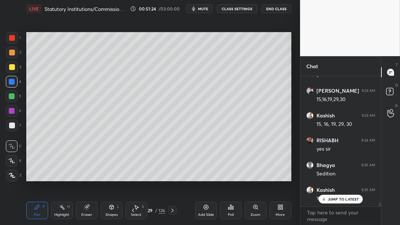
click at [15, 97] on div at bounding box center [12, 96] width 12 height 12
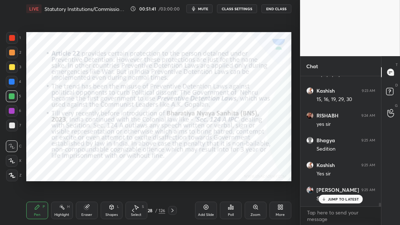
click at [10, 49] on div at bounding box center [12, 53] width 12 height 12
drag, startPoint x: 15, startPoint y: 40, endPoint x: 13, endPoint y: 44, distance: 3.9
click at [15, 41] on div at bounding box center [12, 38] width 12 height 12
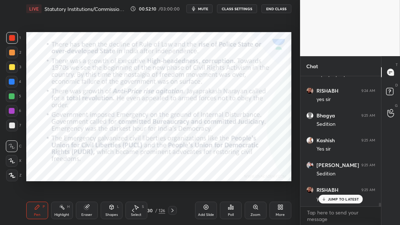
scroll to position [4547, 0]
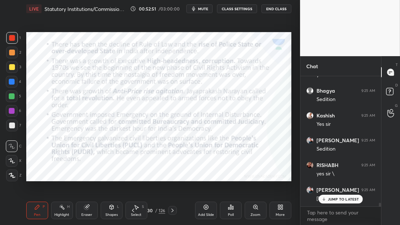
drag, startPoint x: 207, startPoint y: 209, endPoint x: 206, endPoint y: 204, distance: 4.9
click at [207, 209] on icon at bounding box center [206, 207] width 6 height 6
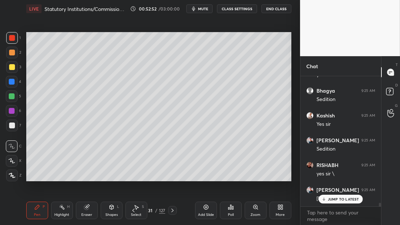
click at [11, 71] on div at bounding box center [12, 67] width 12 height 12
click at [15, 81] on div at bounding box center [12, 82] width 12 height 12
click at [15, 84] on div at bounding box center [12, 82] width 12 height 12
click at [12, 75] on div "1 2 3 4 5 6 7" at bounding box center [13, 83] width 15 height 102
click at [12, 71] on div at bounding box center [12, 67] width 12 height 12
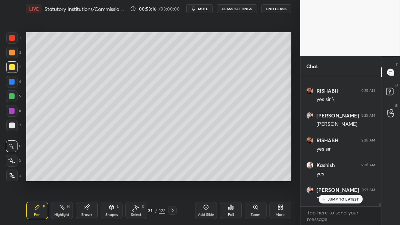
scroll to position [4646, 0]
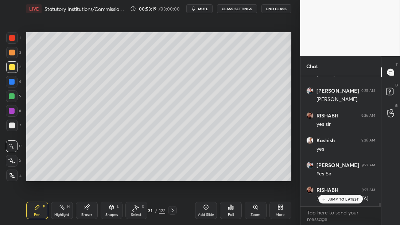
click at [9, 76] on div "1 2 3 4 5 6 7" at bounding box center [13, 83] width 15 height 102
click at [15, 82] on div at bounding box center [12, 82] width 12 height 12
drag, startPoint x: 5, startPoint y: 91, endPoint x: 12, endPoint y: 96, distance: 8.2
click at [8, 91] on div "1 2 3 4 5 6 7 C X Z C X Z E E Erase all H H" at bounding box center [11, 106] width 23 height 149
click at [11, 97] on div at bounding box center [12, 96] width 6 height 6
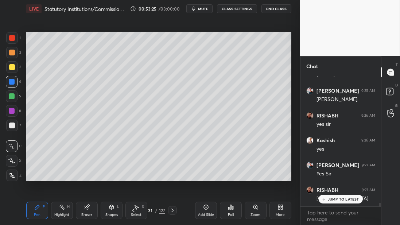
click at [14, 98] on div at bounding box center [12, 96] width 6 height 6
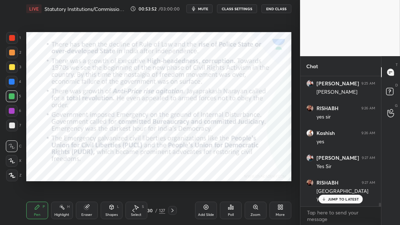
click at [15, 37] on div at bounding box center [12, 38] width 6 height 6
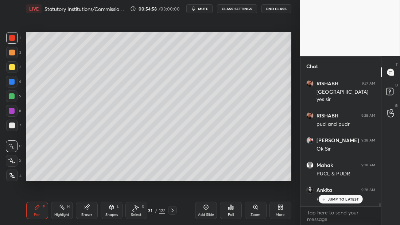
scroll to position [4777, 0]
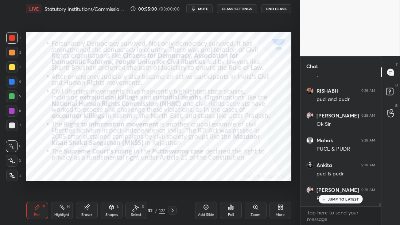
drag, startPoint x: 15, startPoint y: 39, endPoint x: 18, endPoint y: 45, distance: 6.7
click at [15, 39] on div at bounding box center [12, 38] width 12 height 12
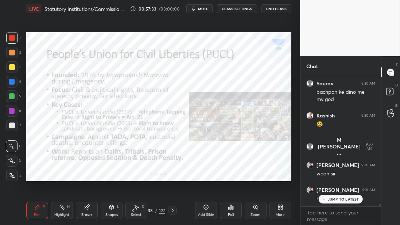
scroll to position [5425, 0]
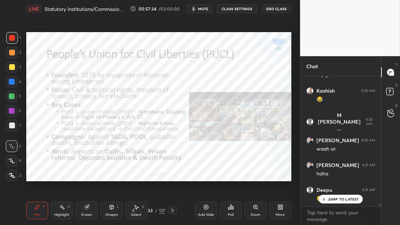
drag, startPoint x: 12, startPoint y: 40, endPoint x: 17, endPoint y: 39, distance: 4.8
click at [13, 41] on div at bounding box center [12, 38] width 6 height 6
click at [18, 40] on div at bounding box center [12, 38] width 12 height 12
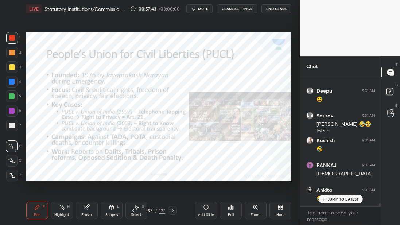
scroll to position [5555, 0]
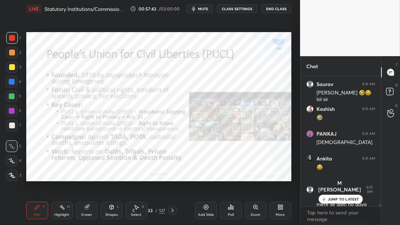
click at [7, 62] on div "1 2 3 4 5 6 7" at bounding box center [13, 83] width 15 height 102
drag, startPoint x: 13, startPoint y: 70, endPoint x: 13, endPoint y: 75, distance: 4.8
click at [13, 70] on div at bounding box center [12, 67] width 12 height 12
drag, startPoint x: 13, startPoint y: 81, endPoint x: 9, endPoint y: 86, distance: 5.8
click at [12, 83] on div at bounding box center [12, 82] width 6 height 6
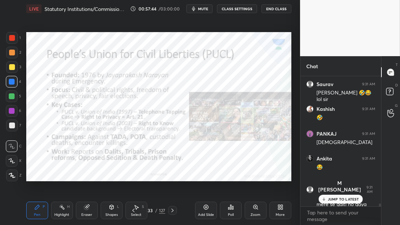
click at [12, 86] on div at bounding box center [12, 82] width 12 height 12
drag, startPoint x: 14, startPoint y: 57, endPoint x: 13, endPoint y: 53, distance: 3.7
click at [13, 56] on div at bounding box center [12, 53] width 12 height 12
click at [14, 50] on div at bounding box center [12, 53] width 12 height 12
click at [14, 44] on div "1" at bounding box center [13, 39] width 15 height 15
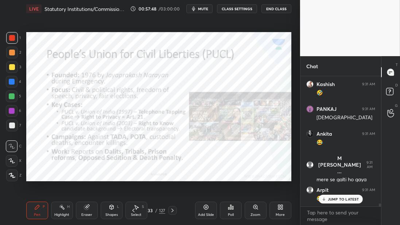
scroll to position [5605, 0]
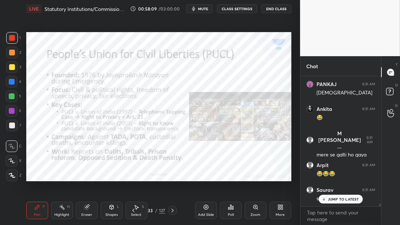
click at [203, 210] on div "Add Slide" at bounding box center [206, 211] width 22 height 18
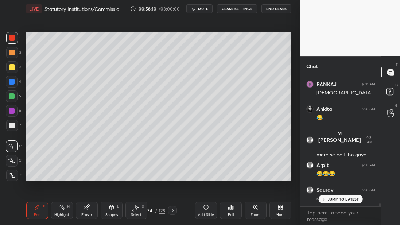
drag, startPoint x: 14, startPoint y: 69, endPoint x: 19, endPoint y: 69, distance: 4.8
click at [14, 69] on div at bounding box center [12, 67] width 6 height 6
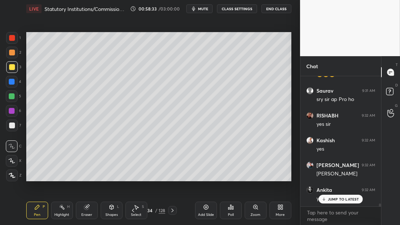
scroll to position [5729, 0]
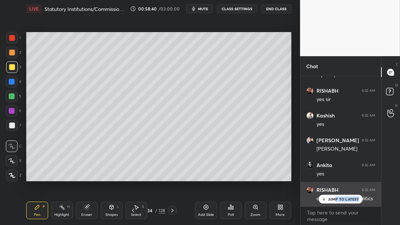
drag, startPoint x: 334, startPoint y: 202, endPoint x: 330, endPoint y: 201, distance: 3.7
click at [335, 201] on div "JUMP TO LATEST" at bounding box center [341, 199] width 44 height 9
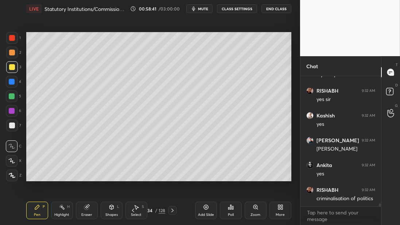
click at [9, 79] on div at bounding box center [12, 82] width 12 height 12
click at [11, 81] on div at bounding box center [12, 82] width 6 height 6
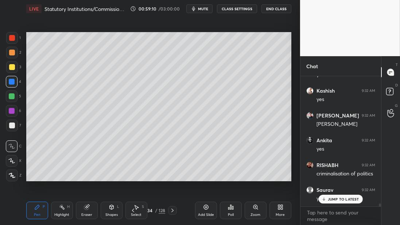
scroll to position [5779, 0]
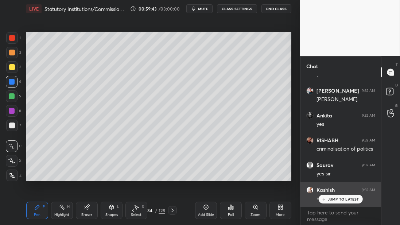
click at [332, 204] on div "[PERSON_NAME] 9:32 AM me bhi" at bounding box center [340, 194] width 81 height 25
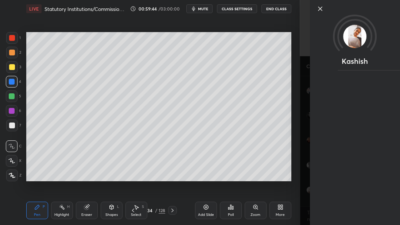
click at [286, 180] on div "Setting up your live class Poll for secs No correct answer Start poll" at bounding box center [158, 107] width 271 height 178
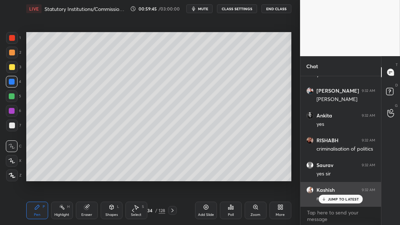
drag, startPoint x: 340, startPoint y: 201, endPoint x: 336, endPoint y: 202, distance: 3.8
click at [340, 201] on p "JUMP TO LATEST" at bounding box center [343, 199] width 31 height 4
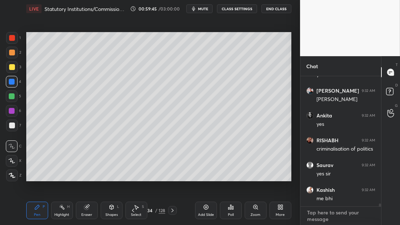
click at [327, 216] on textarea at bounding box center [340, 216] width 69 height 18
click at [324, 216] on textarea at bounding box center [340, 216] width 69 height 18
click at [328, 215] on textarea at bounding box center [340, 216] width 69 height 18
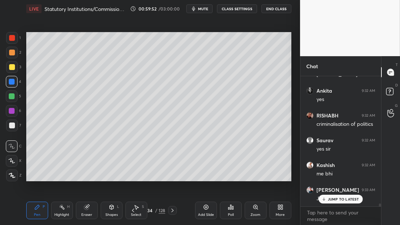
click at [334, 202] on div "JUMP TO LATEST" at bounding box center [341, 199] width 44 height 9
drag, startPoint x: 10, startPoint y: 53, endPoint x: 26, endPoint y: 52, distance: 15.7
click at [12, 53] on div at bounding box center [12, 53] width 6 height 6
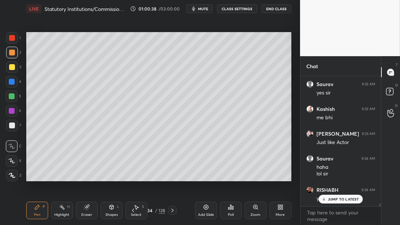
scroll to position [5884, 0]
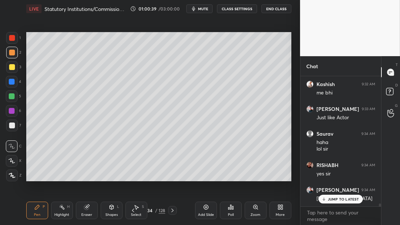
click at [275, 10] on button "End Class" at bounding box center [276, 8] width 30 height 9
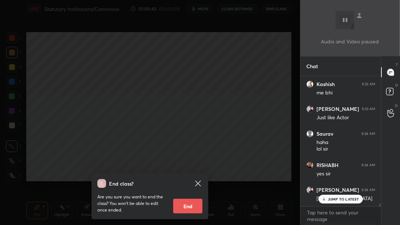
scroll to position [5909, 0]
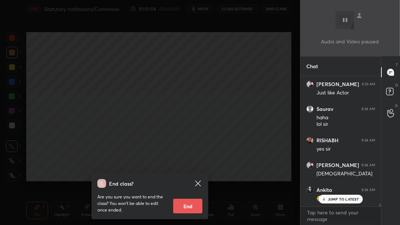
click at [191, 127] on div "End class? Are you sure you want to end the class? You won’t be able to edit on…" at bounding box center [150, 112] width 300 height 225
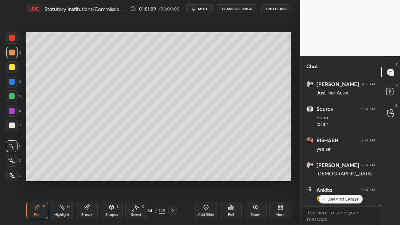
scroll to position [5934, 0]
click at [330, 200] on div "JUMP TO LATEST" at bounding box center [341, 199] width 44 height 9
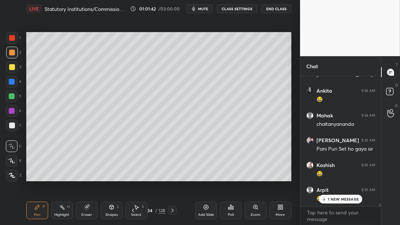
scroll to position [6033, 0]
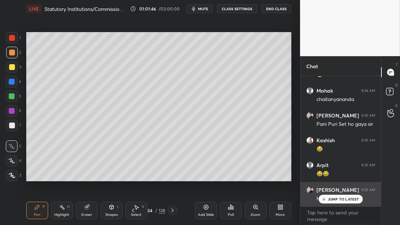
click at [326, 202] on div "JUMP TO LATEST" at bounding box center [341, 199] width 44 height 9
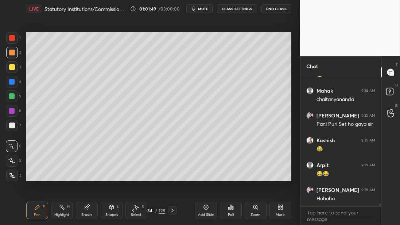
click at [18, 71] on div "3" at bounding box center [13, 67] width 15 height 12
drag, startPoint x: 15, startPoint y: 70, endPoint x: 24, endPoint y: 69, distance: 9.1
click at [15, 70] on div at bounding box center [12, 67] width 12 height 12
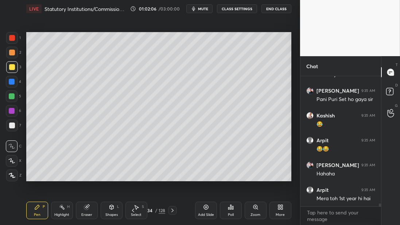
scroll to position [6083, 0]
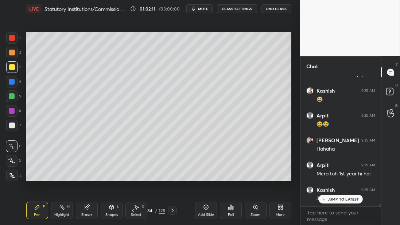
click at [15, 83] on div at bounding box center [12, 82] width 12 height 12
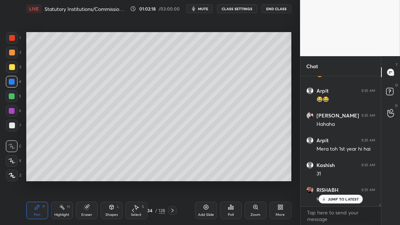
scroll to position [6132, 0]
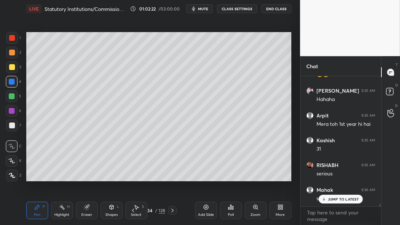
drag, startPoint x: 4, startPoint y: 98, endPoint x: 11, endPoint y: 98, distance: 6.9
click at [7, 100] on div "1 2 3 4 5 6 7 C X Z C X Z E E Erase all H H" at bounding box center [11, 106] width 23 height 149
click at [12, 97] on div at bounding box center [12, 96] width 6 height 6
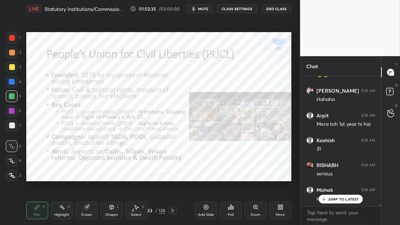
drag, startPoint x: 12, startPoint y: 40, endPoint x: 17, endPoint y: 50, distance: 10.3
click at [12, 40] on div at bounding box center [12, 38] width 6 height 6
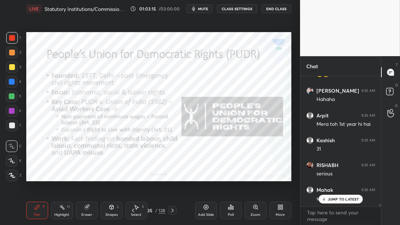
drag, startPoint x: 15, startPoint y: 36, endPoint x: 17, endPoint y: 49, distance: 12.2
click at [15, 37] on div at bounding box center [12, 38] width 12 height 12
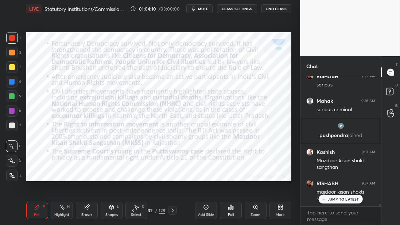
scroll to position [6253, 0]
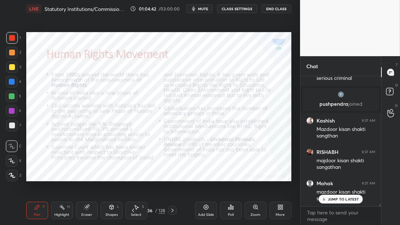
click at [17, 40] on div at bounding box center [12, 38] width 12 height 12
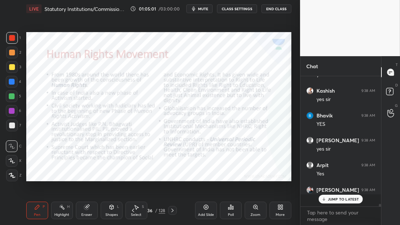
scroll to position [6476, 0]
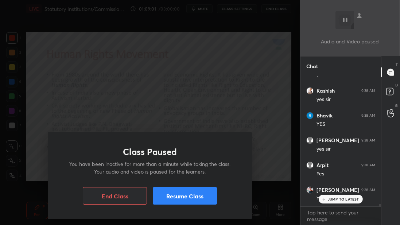
click at [191, 201] on button "Resume Class" at bounding box center [185, 196] width 64 height 18
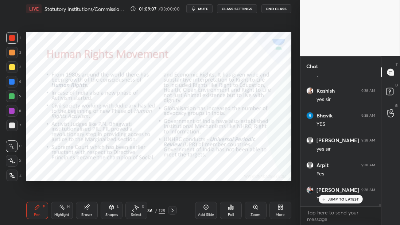
click at [12, 37] on div at bounding box center [12, 38] width 6 height 6
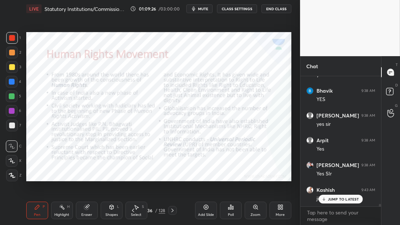
drag, startPoint x: 201, startPoint y: 208, endPoint x: 199, endPoint y: 204, distance: 4.7
click at [201, 209] on div "Add Slide" at bounding box center [206, 211] width 22 height 18
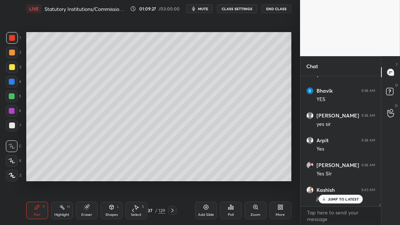
click at [12, 65] on div at bounding box center [12, 67] width 6 height 6
click at [17, 66] on div "3" at bounding box center [13, 67] width 15 height 12
click at [12, 79] on div at bounding box center [12, 82] width 6 height 6
click at [16, 80] on div at bounding box center [12, 82] width 12 height 12
click at [14, 67] on div at bounding box center [12, 67] width 6 height 6
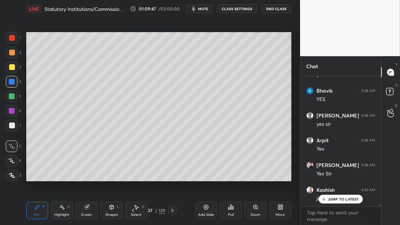
click at [15, 66] on div at bounding box center [12, 67] width 12 height 12
click at [14, 85] on div at bounding box center [12, 82] width 12 height 12
click at [17, 86] on div "4" at bounding box center [13, 82] width 15 height 12
click at [15, 95] on div at bounding box center [12, 96] width 12 height 12
click at [11, 94] on div at bounding box center [12, 96] width 6 height 6
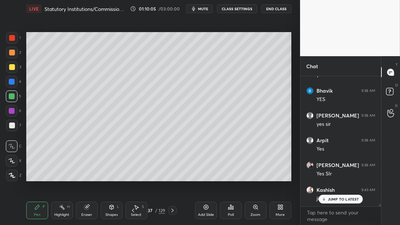
click at [13, 99] on div at bounding box center [12, 96] width 6 height 6
drag, startPoint x: 13, startPoint y: 106, endPoint x: 12, endPoint y: 113, distance: 6.7
click at [13, 106] on div at bounding box center [12, 111] width 12 height 12
click at [12, 113] on div at bounding box center [12, 111] width 6 height 6
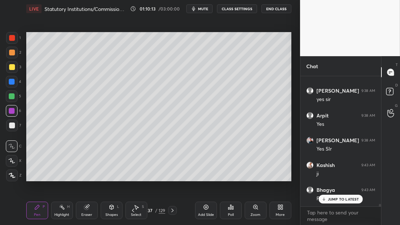
scroll to position [6550, 0]
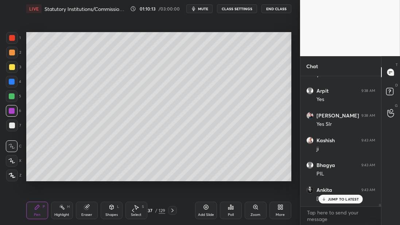
click at [206, 209] on icon at bounding box center [206, 207] width 6 height 6
click at [15, 66] on div at bounding box center [12, 67] width 12 height 12
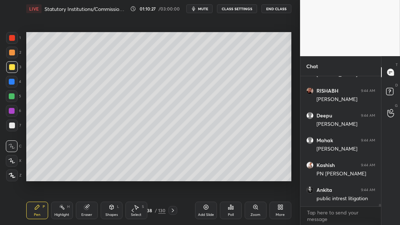
scroll to position [6749, 0]
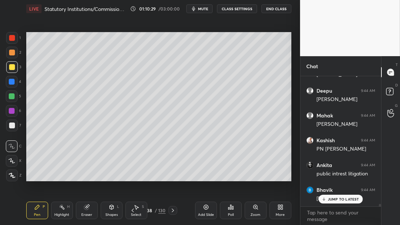
click at [12, 73] on div "3" at bounding box center [13, 68] width 15 height 15
click at [13, 81] on div at bounding box center [12, 82] width 6 height 6
click at [12, 84] on div at bounding box center [12, 82] width 6 height 6
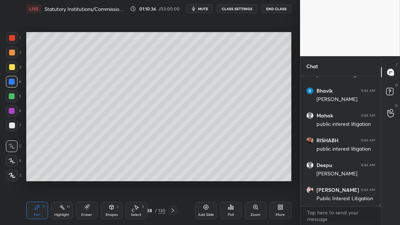
scroll to position [6873, 0]
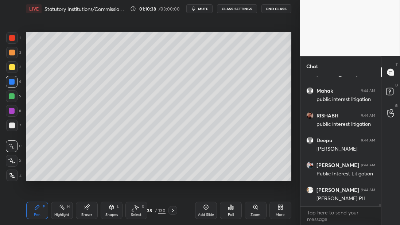
click at [12, 127] on div at bounding box center [12, 126] width 6 height 6
click at [14, 129] on div at bounding box center [12, 126] width 12 height 12
drag, startPoint x: 3, startPoint y: 99, endPoint x: 7, endPoint y: 99, distance: 4.8
click at [6, 98] on div "1 2 3 4 5 6 7 C X Z C X Z E E Erase all H H" at bounding box center [11, 106] width 23 height 149
click at [13, 101] on div at bounding box center [12, 96] width 12 height 12
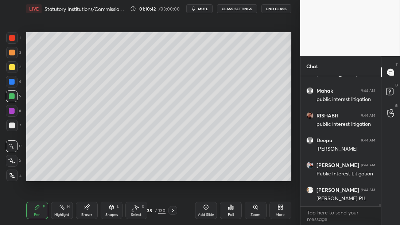
click at [14, 100] on div at bounding box center [12, 96] width 12 height 12
drag, startPoint x: 24, startPoint y: 73, endPoint x: 15, endPoint y: 68, distance: 10.1
click at [22, 74] on div "1 2 3 4 5 6 7 C X Z C X Z E E Erase all H H LIVE Statutory Institutions/Commiss…" at bounding box center [147, 112] width 294 height 225
click at [14, 69] on div at bounding box center [12, 67] width 6 height 6
drag, startPoint x: 18, startPoint y: 92, endPoint x: 11, endPoint y: 100, distance: 10.7
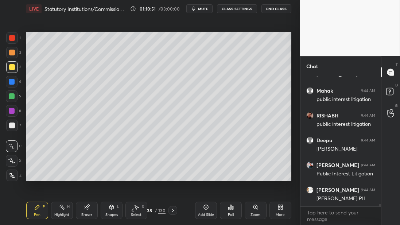
click at [16, 93] on div "5" at bounding box center [13, 96] width 15 height 12
drag, startPoint x: 11, startPoint y: 101, endPoint x: 18, endPoint y: 109, distance: 11.4
click at [11, 101] on div at bounding box center [12, 96] width 12 height 12
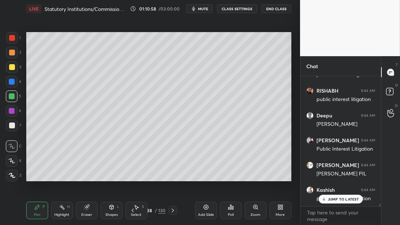
click at [16, 112] on div at bounding box center [12, 111] width 12 height 12
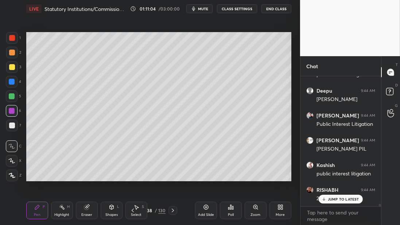
scroll to position [6947, 0]
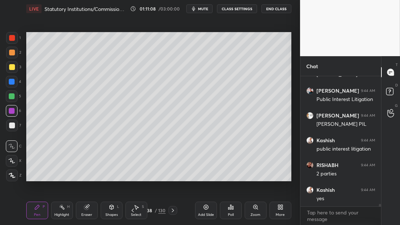
click at [13, 89] on div "4" at bounding box center [13, 83] width 15 height 15
click at [13, 78] on div at bounding box center [12, 82] width 12 height 12
drag, startPoint x: 13, startPoint y: 68, endPoint x: 26, endPoint y: 76, distance: 14.8
click at [14, 68] on div at bounding box center [12, 67] width 6 height 6
click at [206, 213] on div "Add Slide" at bounding box center [206, 215] width 16 height 4
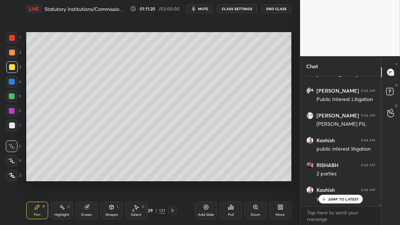
click at [9, 57] on div at bounding box center [12, 53] width 12 height 12
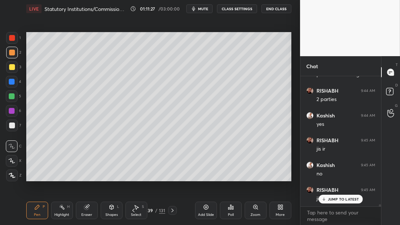
scroll to position [7046, 0]
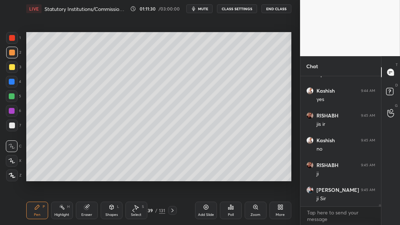
click at [15, 68] on div at bounding box center [12, 67] width 12 height 12
click at [12, 84] on div at bounding box center [12, 82] width 6 height 6
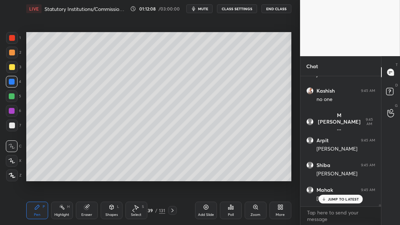
scroll to position [7195, 0]
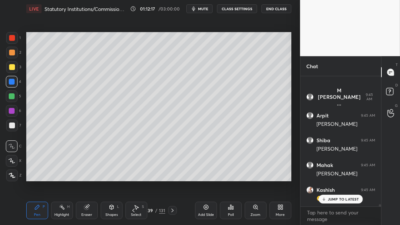
click at [0, 56] on div "1 2 3 4 5 6 7 C X Z C X Z E E Erase all H H" at bounding box center [11, 106] width 23 height 149
drag, startPoint x: 7, startPoint y: 53, endPoint x: 11, endPoint y: 51, distance: 4.9
click at [7, 52] on div at bounding box center [12, 53] width 12 height 12
drag, startPoint x: 12, startPoint y: 52, endPoint x: 23, endPoint y: 53, distance: 11.0
click at [12, 53] on div at bounding box center [12, 53] width 6 height 6
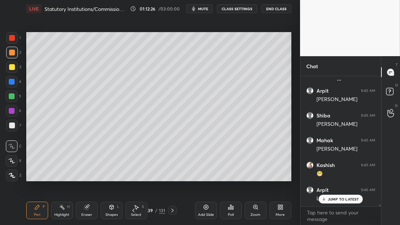
scroll to position [7244, 0]
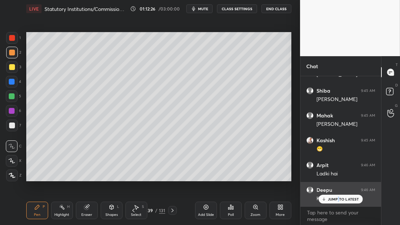
drag, startPoint x: 339, startPoint y: 197, endPoint x: 332, endPoint y: 198, distance: 7.4
click at [338, 198] on p "JUMP TO LATEST" at bounding box center [343, 199] width 31 height 4
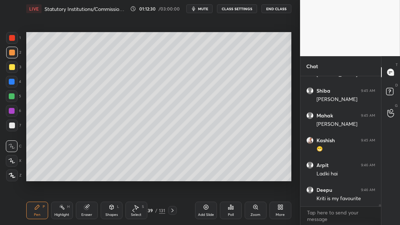
click at [19, 70] on div "1 2 3 4 5 6 7 C X Z C X Z E E Erase all H H" at bounding box center [11, 106] width 23 height 149
click at [15, 70] on div at bounding box center [12, 67] width 12 height 12
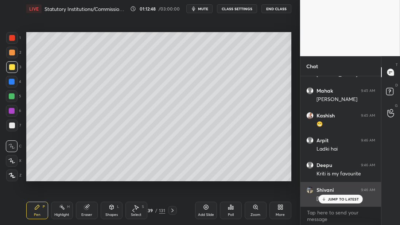
click at [328, 200] on p "JUMP TO LATEST" at bounding box center [343, 199] width 31 height 4
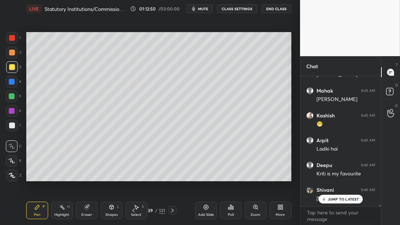
scroll to position [7294, 0]
click at [203, 12] on button "mute" at bounding box center [199, 8] width 26 height 9
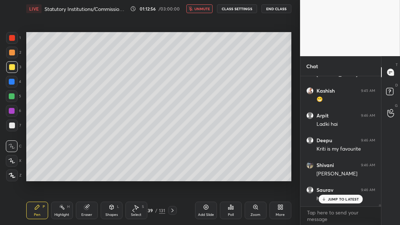
click at [200, 10] on span "unmute" at bounding box center [202, 8] width 16 height 5
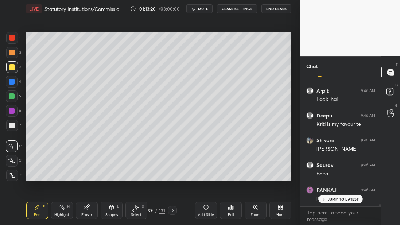
scroll to position [7344, 0]
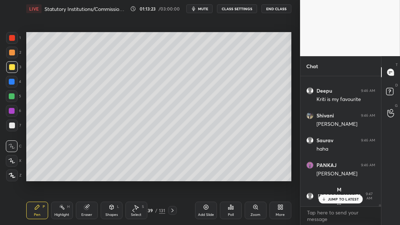
click at [14, 79] on div at bounding box center [12, 82] width 6 height 6
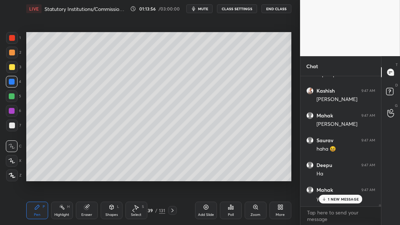
scroll to position [7517, 0]
click at [12, 55] on div at bounding box center [12, 53] width 6 height 6
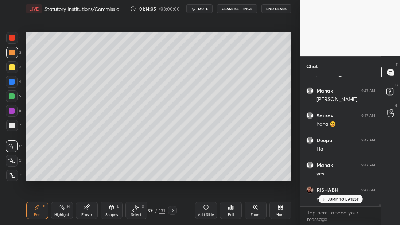
drag, startPoint x: 13, startPoint y: 61, endPoint x: 12, endPoint y: 66, distance: 4.8
click at [12, 62] on div "1 2 3 4 5 6 7" at bounding box center [13, 83] width 15 height 102
click at [13, 67] on div at bounding box center [12, 67] width 6 height 6
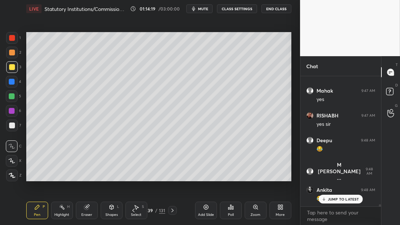
scroll to position [7616, 0]
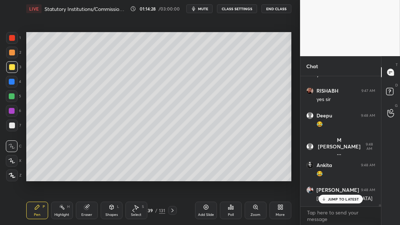
click at [12, 92] on div at bounding box center [12, 96] width 12 height 12
drag, startPoint x: 12, startPoint y: 82, endPoint x: 23, endPoint y: 82, distance: 10.9
click at [12, 82] on div at bounding box center [12, 82] width 6 height 6
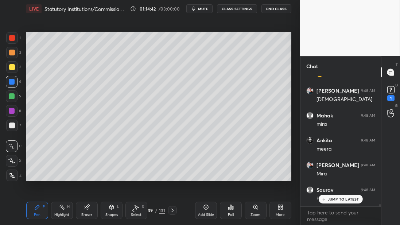
scroll to position [7740, 0]
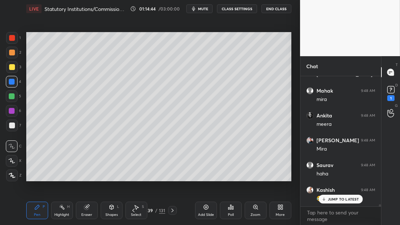
click at [11, 98] on div at bounding box center [12, 96] width 6 height 6
click at [396, 93] on div "1" at bounding box center [391, 92] width 15 height 13
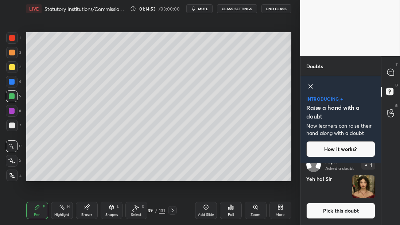
click at [314, 212] on button "Pick this doubt" at bounding box center [340, 211] width 69 height 16
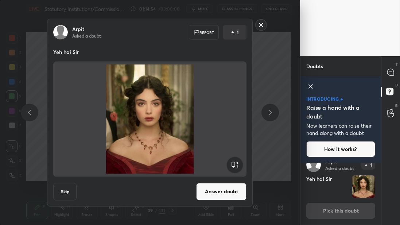
click at [228, 192] on button "Answer doubt" at bounding box center [221, 192] width 50 height 18
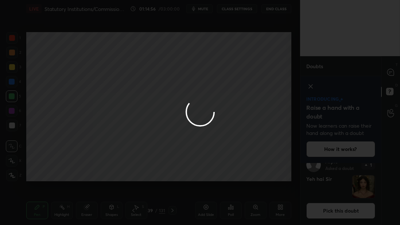
click at [393, 77] on div at bounding box center [200, 112] width 400 height 225
click at [395, 75] on div at bounding box center [391, 72] width 15 height 13
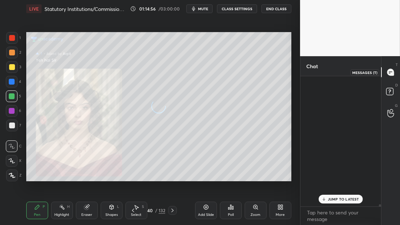
scroll to position [128, 78]
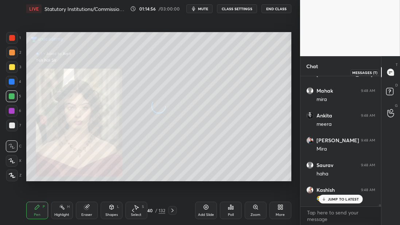
click at [393, 74] on icon at bounding box center [390, 72] width 7 height 7
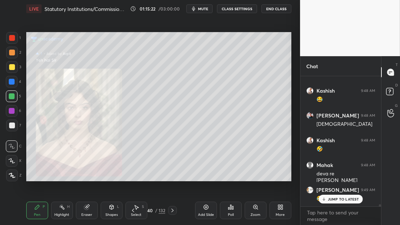
scroll to position [8014, 0]
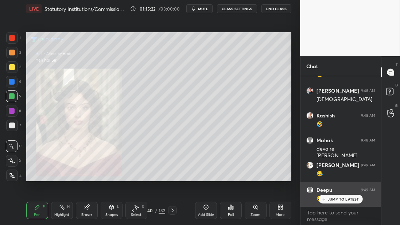
click at [326, 196] on div "JUMP TO LATEST" at bounding box center [341, 199] width 44 height 9
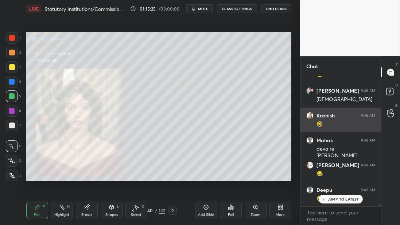
scroll to position [8039, 0]
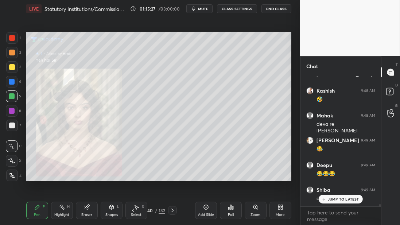
click at [336, 198] on p "JUMP TO LATEST" at bounding box center [343, 199] width 31 height 4
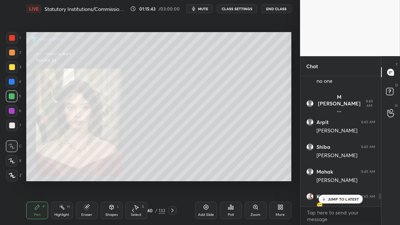
scroll to position [7337, 0]
click at [15, 41] on div at bounding box center [12, 38] width 12 height 12
click at [334, 200] on p "JUMP TO LATEST" at bounding box center [343, 199] width 31 height 4
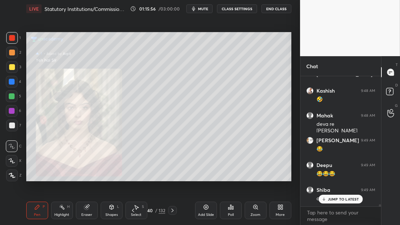
scroll to position [8064, 0]
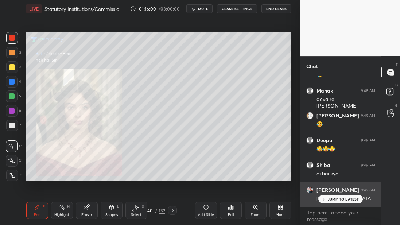
click at [334, 197] on div "JUMP TO LATEST" at bounding box center [341, 199] width 44 height 9
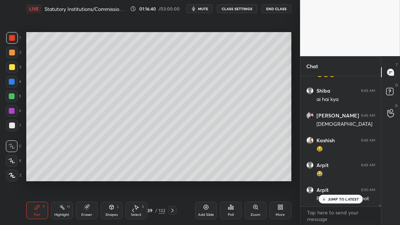
scroll to position [8163, 0]
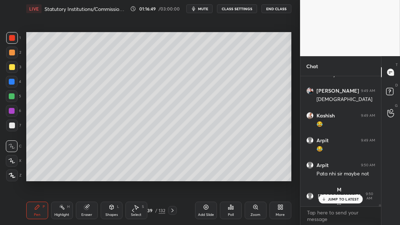
click at [5, 111] on div "1 2 3 4 5 6 7 C X Z C X Z E E Erase all H H" at bounding box center [11, 106] width 23 height 149
click at [9, 114] on div at bounding box center [12, 111] width 12 height 12
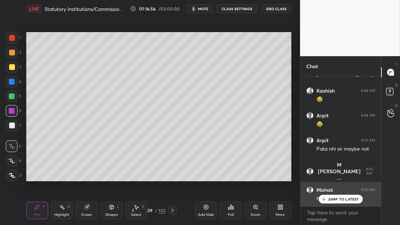
click at [326, 202] on div "JUMP TO LATEST" at bounding box center [341, 199] width 44 height 9
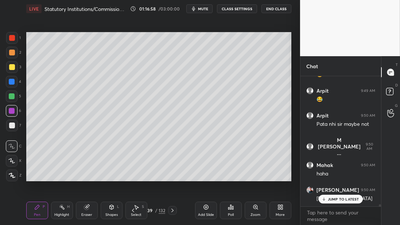
scroll to position [8237, 0]
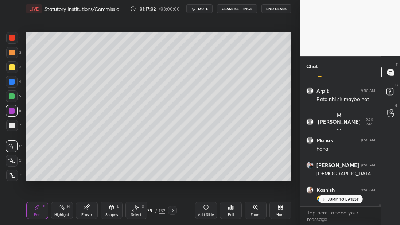
click at [11, 71] on div at bounding box center [12, 67] width 12 height 12
click at [12, 49] on div at bounding box center [12, 53] width 12 height 12
drag, startPoint x: 11, startPoint y: 53, endPoint x: 12, endPoint y: 45, distance: 8.1
click at [11, 53] on div at bounding box center [12, 53] width 6 height 6
click at [16, 40] on div at bounding box center [12, 38] width 12 height 12
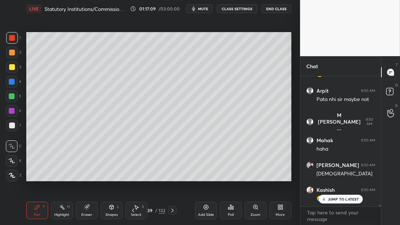
click at [18, 47] on div "2" at bounding box center [13, 53] width 15 height 12
click at [17, 48] on div "2" at bounding box center [13, 53] width 15 height 12
click at [16, 55] on div at bounding box center [12, 53] width 12 height 12
drag, startPoint x: 13, startPoint y: 68, endPoint x: 17, endPoint y: 69, distance: 3.7
click at [13, 68] on div at bounding box center [12, 67] width 6 height 6
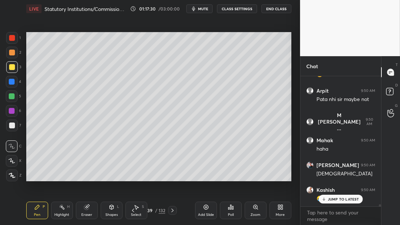
click at [0, 68] on div "1 2 3 4 5 6 7 C X Z C X Z E E Erase all H H" at bounding box center [11, 106] width 23 height 149
click at [7, 59] on div "2" at bounding box center [13, 54] width 15 height 15
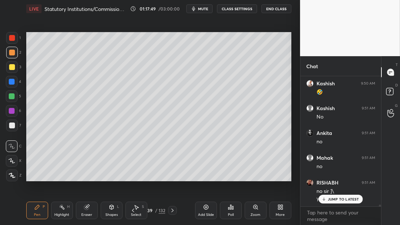
scroll to position [8368, 0]
click at [14, 84] on div at bounding box center [12, 82] width 12 height 12
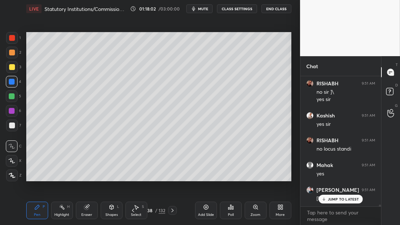
scroll to position [8468, 0]
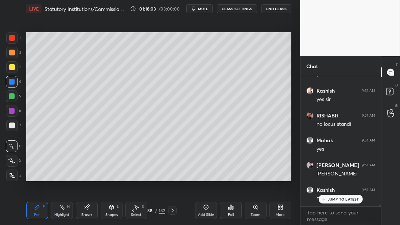
click at [16, 64] on div at bounding box center [12, 67] width 12 height 12
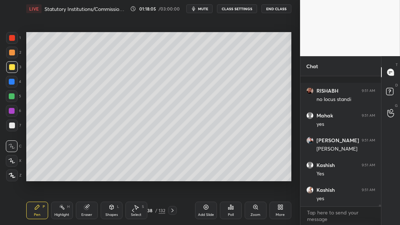
scroll to position [8542, 0]
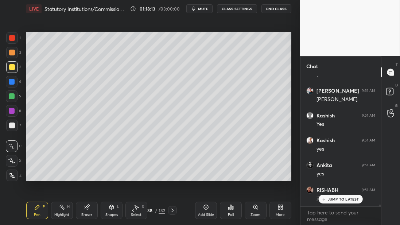
click at [10, 51] on div at bounding box center [12, 53] width 6 height 6
click at [12, 48] on div at bounding box center [12, 53] width 12 height 12
drag, startPoint x: 15, startPoint y: 41, endPoint x: 19, endPoint y: 42, distance: 3.8
click at [15, 41] on div at bounding box center [12, 38] width 12 height 12
click at [208, 210] on div "Add Slide" at bounding box center [206, 211] width 22 height 18
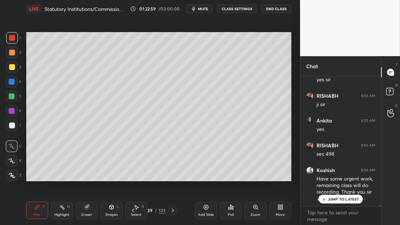
scroll to position [8913, 0]
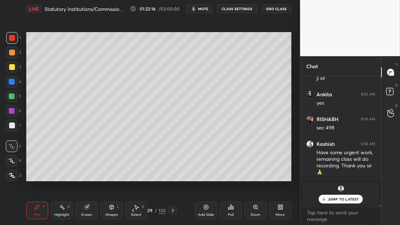
click at [15, 67] on div at bounding box center [12, 67] width 12 height 12
drag, startPoint x: 1, startPoint y: 109, endPoint x: 11, endPoint y: 109, distance: 9.5
click at [3, 109] on div "1 2 3 4 5 6 7 C X Z C X Z E E Erase all H H" at bounding box center [11, 106] width 23 height 149
click at [12, 109] on div at bounding box center [12, 111] width 6 height 6
click at [21, 112] on div "1 2 3 4 5 6 7 C X Z C X Z E E Erase all H H" at bounding box center [11, 106] width 23 height 149
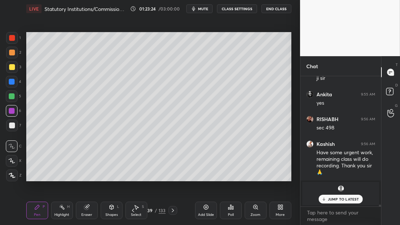
click at [15, 102] on div "5" at bounding box center [13, 97] width 15 height 15
drag, startPoint x: 15, startPoint y: 99, endPoint x: 23, endPoint y: 101, distance: 8.2
click at [15, 99] on div at bounding box center [12, 96] width 12 height 12
drag, startPoint x: 15, startPoint y: 134, endPoint x: 13, endPoint y: 128, distance: 5.8
click at [15, 132] on div "1 2 3 4 5 6 7 C X Z C X Z E E Erase all H H" at bounding box center [11, 106] width 23 height 149
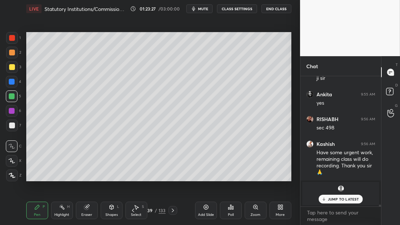
click at [14, 128] on div at bounding box center [12, 126] width 6 height 6
drag, startPoint x: 12, startPoint y: 97, endPoint x: 13, endPoint y: 93, distance: 3.7
click at [13, 95] on div at bounding box center [12, 96] width 6 height 6
click at [15, 93] on div at bounding box center [12, 96] width 12 height 12
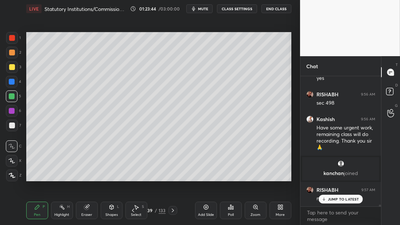
click at [7, 52] on div at bounding box center [12, 53] width 12 height 12
click at [11, 54] on div at bounding box center [12, 53] width 6 height 6
click at [16, 43] on div at bounding box center [12, 38] width 12 height 12
click at [17, 40] on div at bounding box center [12, 38] width 12 height 12
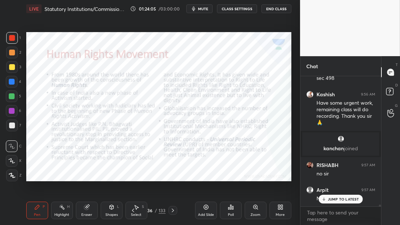
click at [18, 37] on div "1" at bounding box center [13, 38] width 15 height 12
click at [207, 9] on span "mute" at bounding box center [203, 8] width 10 height 5
click at [202, 13] on div "LIVE Statutory Institutions/Commissions Class - I 01:25:06 / 03:00:00 unmute CL…" at bounding box center [158, 9] width 265 height 18
click at [203, 11] on span "unmute" at bounding box center [202, 8] width 16 height 5
click at [204, 207] on icon at bounding box center [206, 207] width 6 height 6
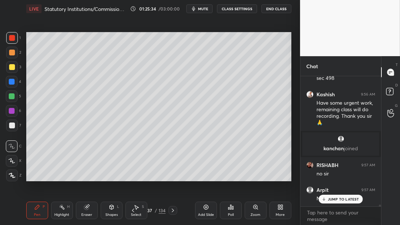
scroll to position [8988, 0]
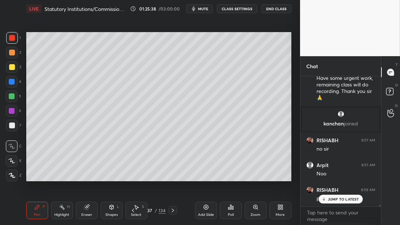
click at [172, 213] on icon at bounding box center [173, 210] width 6 height 6
click at [175, 215] on div "Pen P Highlight H Eraser Shapes L Select S 38 / 134 Add Slide Poll Zoom More" at bounding box center [158, 210] width 265 height 29
click at [172, 212] on icon at bounding box center [173, 210] width 6 height 6
click at [172, 211] on icon at bounding box center [173, 211] width 2 height 4
click at [174, 212] on icon at bounding box center [173, 210] width 6 height 6
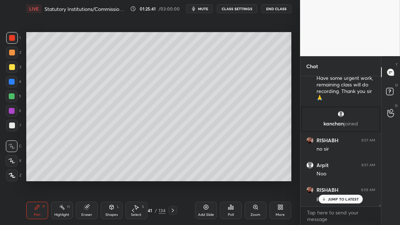
click at [172, 213] on icon at bounding box center [173, 210] width 6 height 6
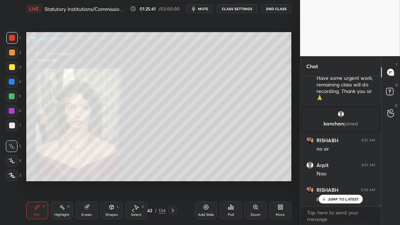
click at [173, 213] on div at bounding box center [172, 210] width 9 height 9
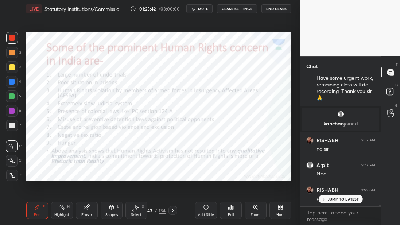
scroll to position [8995, 0]
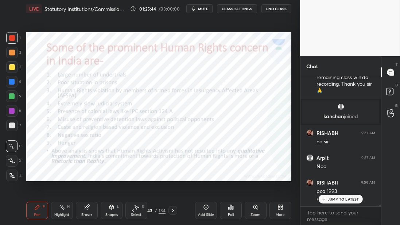
click at [13, 40] on div at bounding box center [12, 38] width 6 height 6
click at [327, 199] on div "JUMP TO LATEST" at bounding box center [341, 199] width 44 height 9
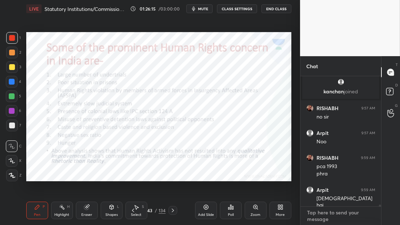
click at [316, 215] on textarea at bounding box center [340, 216] width 69 height 18
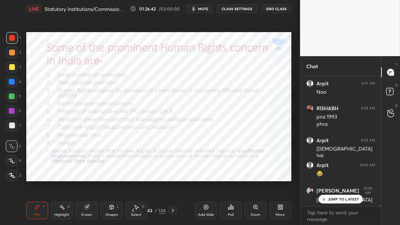
scroll to position [9107, 0]
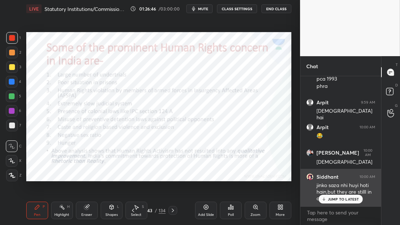
click at [333, 202] on div "JUMP TO LATEST" at bounding box center [341, 199] width 44 height 9
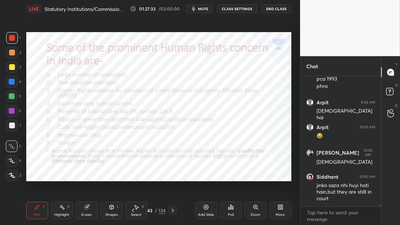
click at [293, 97] on div "Setting up your live class Poll for secs No correct answer Start poll" at bounding box center [158, 107] width 271 height 178
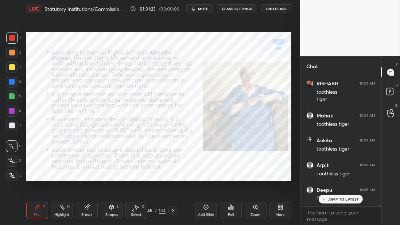
scroll to position [9387, 0]
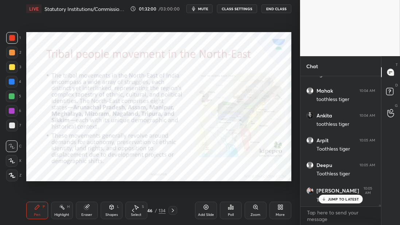
click at [172, 211] on icon at bounding box center [173, 210] width 6 height 6
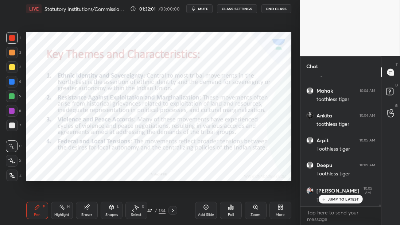
click at [174, 212] on icon at bounding box center [173, 210] width 6 height 6
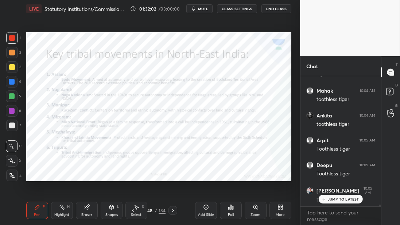
click at [174, 213] on icon at bounding box center [173, 210] width 6 height 6
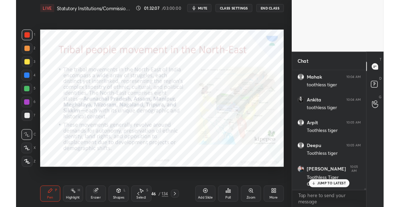
scroll to position [9419, 0]
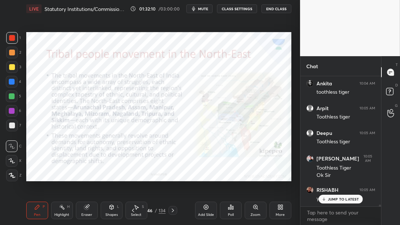
click at [276, 9] on button "End Class" at bounding box center [276, 8] width 30 height 9
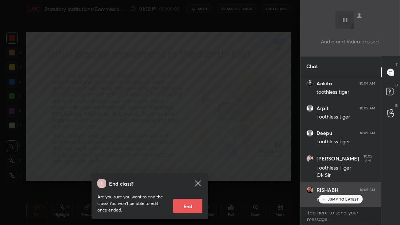
click at [334, 202] on div "JUMP TO LATEST" at bounding box center [341, 199] width 44 height 9
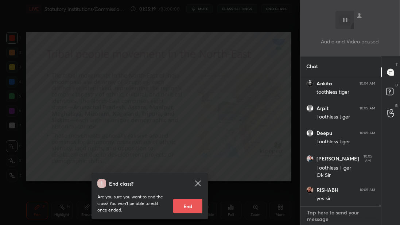
click at [326, 217] on textarea at bounding box center [340, 216] width 69 height 18
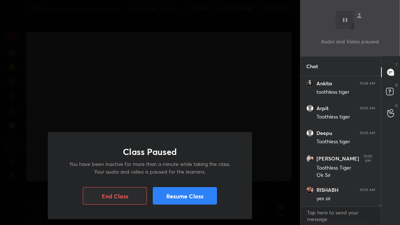
drag, startPoint x: 183, startPoint y: 199, endPoint x: 189, endPoint y: 198, distance: 5.4
click at [183, 199] on button "Resume Class" at bounding box center [185, 196] width 64 height 18
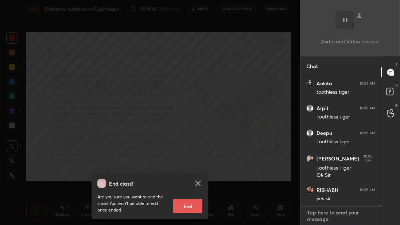
click at [329, 217] on textarea at bounding box center [340, 216] width 69 height 18
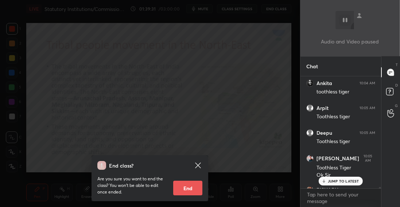
click at [218, 125] on div "End class? Are you sure you want to end the class? You won’t be able to edit on…" at bounding box center [150, 103] width 300 height 207
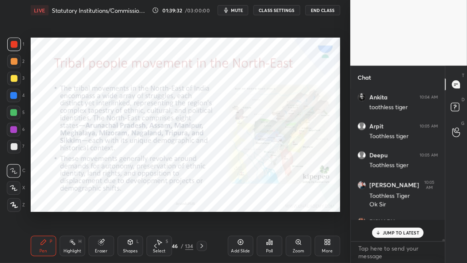
scroll to position [9419, 0]
click at [337, 202] on div "JUMP TO LATEST" at bounding box center [341, 199] width 44 height 9
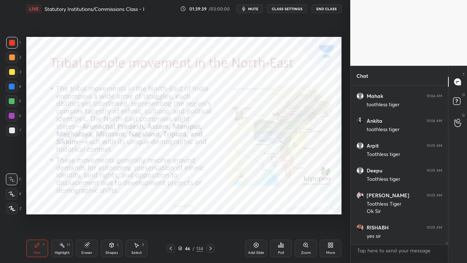
scroll to position [156, 95]
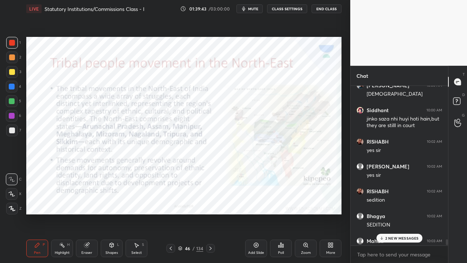
click at [13, 45] on div at bounding box center [12, 43] width 6 height 6
click at [387, 241] on div "4 NEW MESSAGES" at bounding box center [399, 237] width 46 height 9
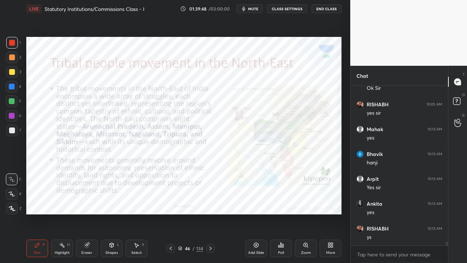
scroll to position [7173, 0]
click at [304, 249] on div "Zoom" at bounding box center [306, 248] width 22 height 18
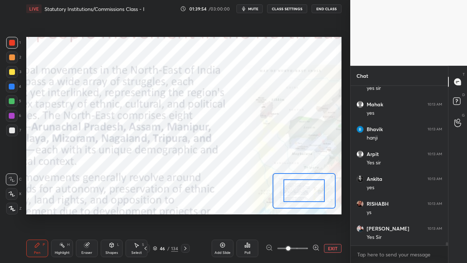
click at [304, 250] on span at bounding box center [292, 248] width 31 height 11
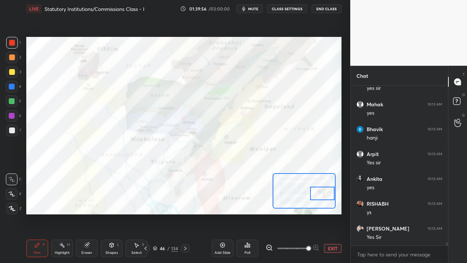
drag, startPoint x: 296, startPoint y: 191, endPoint x: 317, endPoint y: 193, distance: 20.1
click at [318, 193] on div at bounding box center [322, 192] width 25 height 13
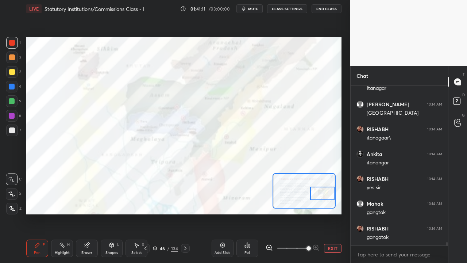
scroll to position [7666, 0]
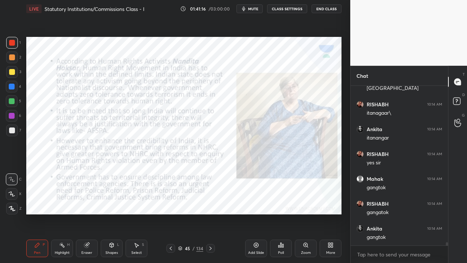
click at [211, 250] on icon at bounding box center [210, 248] width 6 height 6
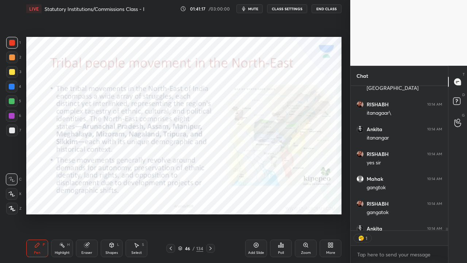
scroll to position [142, 95]
click at [16, 46] on div at bounding box center [12, 43] width 12 height 12
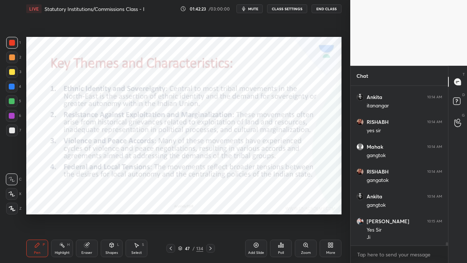
scroll to position [7723, 0]
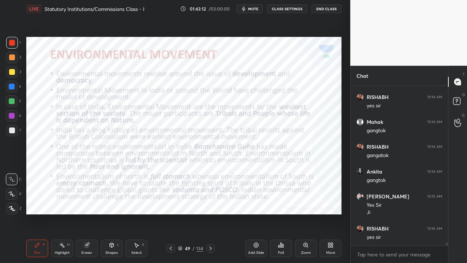
click at [256, 251] on div "Add Slide" at bounding box center [256, 253] width 16 height 4
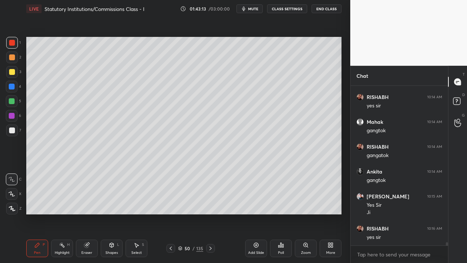
click at [12, 71] on div at bounding box center [12, 72] width 6 height 6
drag, startPoint x: 19, startPoint y: 108, endPoint x: 14, endPoint y: 104, distance: 6.2
click at [16, 105] on div "5" at bounding box center [13, 102] width 15 height 15
drag, startPoint x: 14, startPoint y: 104, endPoint x: 24, endPoint y: 105, distance: 10.2
click at [14, 104] on div at bounding box center [12, 101] width 12 height 12
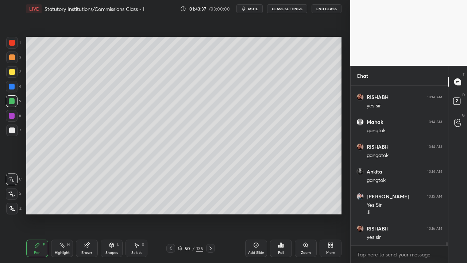
drag, startPoint x: 13, startPoint y: 108, endPoint x: 16, endPoint y: 115, distance: 7.8
click at [12, 109] on div "5" at bounding box center [13, 102] width 15 height 15
drag, startPoint x: 17, startPoint y: 115, endPoint x: 25, endPoint y: 114, distance: 7.7
click at [17, 115] on div at bounding box center [12, 116] width 12 height 12
click at [13, 89] on div at bounding box center [12, 87] width 6 height 6
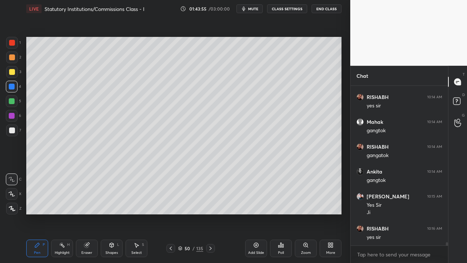
click at [0, 104] on div "1 2 3 4 5 6 7 C X Z C X Z E E Erase all H H" at bounding box center [11, 125] width 23 height 177
drag, startPoint x: 3, startPoint y: 106, endPoint x: 15, endPoint y: 107, distance: 12.0
click at [3, 106] on div "1 2 3 4 5 6 7 C X Z C X Z E E Erase all H H" at bounding box center [11, 125] width 23 height 177
click at [15, 106] on div "5" at bounding box center [13, 102] width 15 height 15
click at [16, 108] on div "5" at bounding box center [13, 102] width 15 height 15
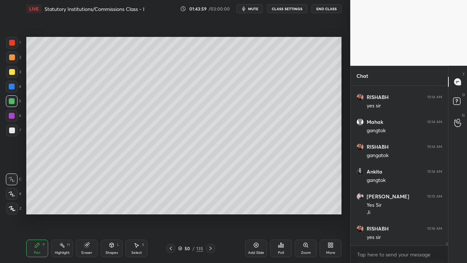
scroll to position [7748, 0]
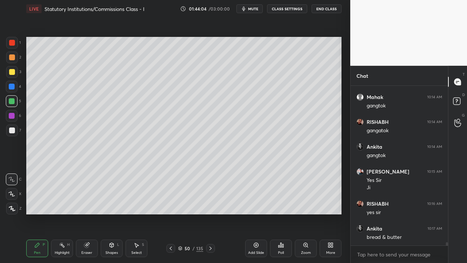
click at [16, 58] on div at bounding box center [12, 57] width 12 height 12
click at [17, 49] on div "1" at bounding box center [13, 44] width 15 height 15
drag, startPoint x: 3, startPoint y: 65, endPoint x: 10, endPoint y: 63, distance: 7.0
click at [4, 65] on div "1 2 3 4 5 6 7 C X Z C X Z E E Erase all H H" at bounding box center [11, 125] width 23 height 177
click at [13, 61] on div at bounding box center [12, 57] width 12 height 12
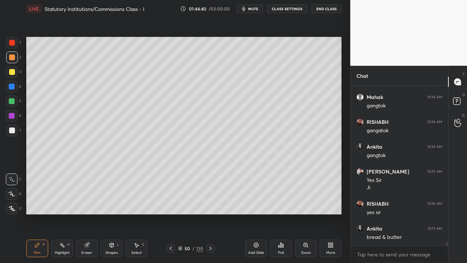
click at [16, 102] on div at bounding box center [12, 101] width 12 height 12
drag, startPoint x: 260, startPoint y: 247, endPoint x: 253, endPoint y: 238, distance: 11.7
click at [260, 247] on div "Add Slide" at bounding box center [256, 248] width 22 height 18
click at [19, 80] on div "1 2 3 4 5 6 7" at bounding box center [13, 88] width 15 height 102
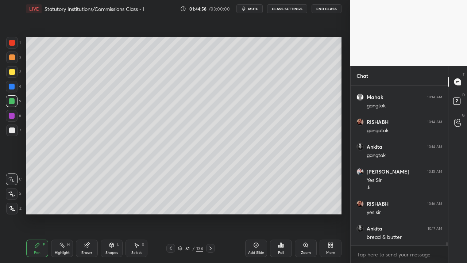
click at [19, 78] on div "3" at bounding box center [13, 73] width 15 height 15
click at [8, 78] on div "3" at bounding box center [13, 73] width 15 height 15
drag, startPoint x: 15, startPoint y: 76, endPoint x: 18, endPoint y: 75, distance: 3.7
click at [15, 76] on div at bounding box center [12, 72] width 12 height 12
click at [13, 90] on div at bounding box center [12, 87] width 12 height 12
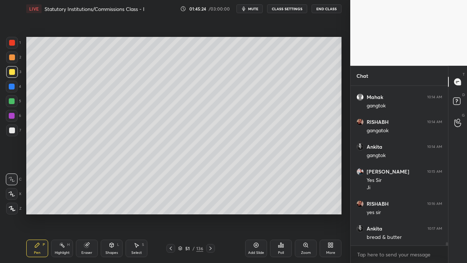
click at [14, 91] on div at bounding box center [12, 87] width 12 height 12
click at [7, 76] on div "1 2 3 4 5 6 7" at bounding box center [13, 88] width 15 height 102
click at [11, 74] on div at bounding box center [12, 72] width 6 height 6
drag, startPoint x: 7, startPoint y: 98, endPoint x: 12, endPoint y: 92, distance: 7.8
click at [9, 96] on div at bounding box center [12, 101] width 12 height 12
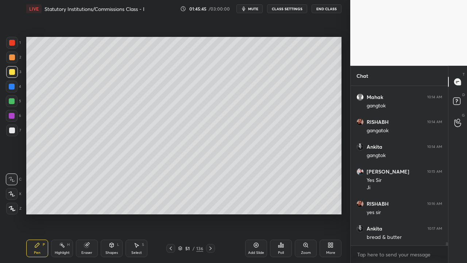
click at [12, 92] on div at bounding box center [12, 87] width 12 height 12
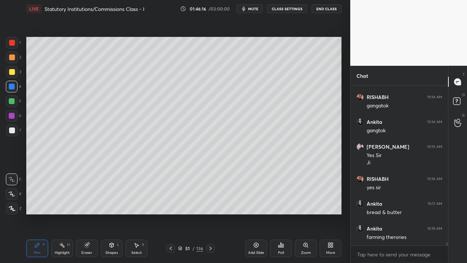
click at [11, 98] on div at bounding box center [12, 101] width 12 height 12
click at [256, 246] on icon at bounding box center [256, 245] width 6 height 6
click at [17, 73] on div "3" at bounding box center [13, 72] width 15 height 12
click at [13, 88] on div at bounding box center [12, 87] width 6 height 6
click at [14, 104] on div at bounding box center [12, 101] width 12 height 12
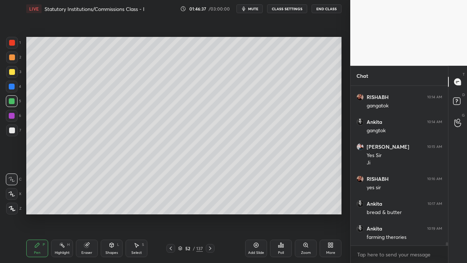
scroll to position [7798, 0]
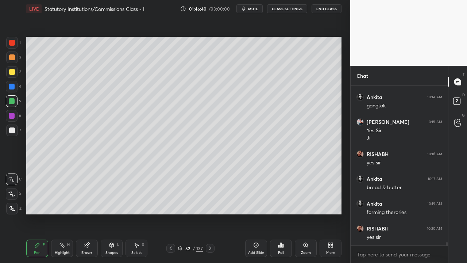
click at [8, 119] on div at bounding box center [12, 116] width 12 height 12
click at [9, 122] on div "6" at bounding box center [13, 117] width 15 height 15
click at [16, 139] on div "7" at bounding box center [13, 131] width 15 height 15
click at [12, 131] on div at bounding box center [12, 130] width 6 height 6
drag, startPoint x: 15, startPoint y: 102, endPoint x: 23, endPoint y: 104, distance: 8.1
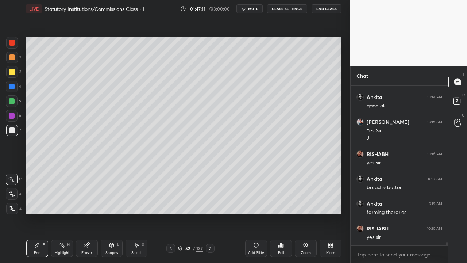
click at [16, 102] on div at bounding box center [12, 101] width 12 height 12
drag, startPoint x: 6, startPoint y: 89, endPoint x: 10, endPoint y: 88, distance: 3.9
click at [6, 89] on div at bounding box center [12, 87] width 12 height 12
drag, startPoint x: 12, startPoint y: 88, endPoint x: 14, endPoint y: 81, distance: 7.5
click at [11, 88] on div at bounding box center [12, 87] width 6 height 6
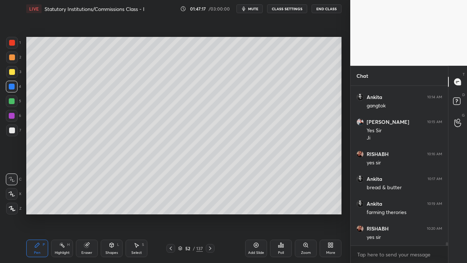
click at [12, 75] on div at bounding box center [12, 72] width 12 height 12
drag, startPoint x: 9, startPoint y: 56, endPoint x: 13, endPoint y: 58, distance: 4.2
click at [9, 56] on div at bounding box center [12, 57] width 6 height 6
click at [13, 58] on div at bounding box center [12, 57] width 6 height 6
click at [8, 68] on div at bounding box center [12, 72] width 12 height 12
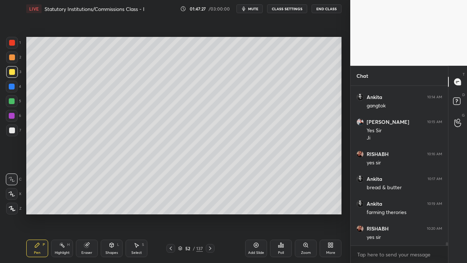
click at [11, 77] on div at bounding box center [12, 72] width 12 height 12
click at [13, 86] on div at bounding box center [12, 87] width 6 height 6
drag, startPoint x: 14, startPoint y: 117, endPoint x: 14, endPoint y: 121, distance: 4.0
click at [15, 119] on div at bounding box center [12, 116] width 12 height 12
click at [10, 97] on div at bounding box center [12, 101] width 12 height 12
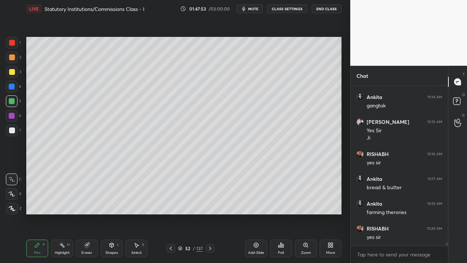
click at [9, 85] on div at bounding box center [12, 87] width 6 height 6
click at [14, 104] on div at bounding box center [12, 101] width 12 height 12
drag, startPoint x: 16, startPoint y: 115, endPoint x: 14, endPoint y: 118, distance: 4.1
click at [16, 115] on div at bounding box center [12, 116] width 12 height 12
click at [14, 121] on div "6" at bounding box center [13, 117] width 15 height 15
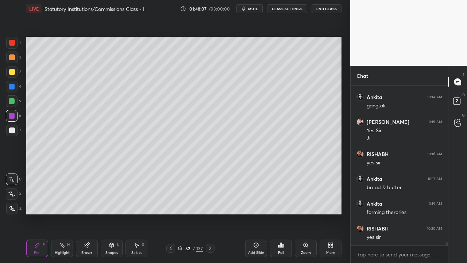
drag, startPoint x: 9, startPoint y: 92, endPoint x: 18, endPoint y: 95, distance: 8.7
click at [10, 90] on div "4" at bounding box center [13, 88] width 15 height 15
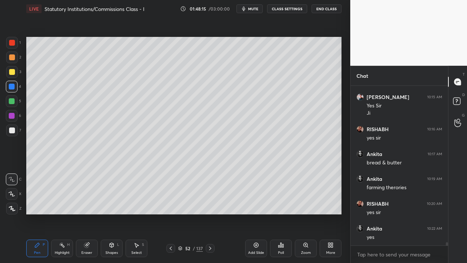
click at [11, 122] on div "6" at bounding box center [13, 117] width 15 height 15
click at [14, 120] on div at bounding box center [12, 116] width 12 height 12
click at [11, 99] on div at bounding box center [12, 101] width 6 height 6
click at [13, 96] on div at bounding box center [12, 101] width 12 height 12
click at [14, 91] on div at bounding box center [12, 87] width 12 height 12
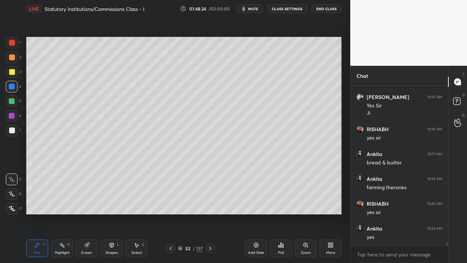
click at [0, 76] on div "1 2 3 4 5 6 7 C X Z C X Z E E Erase all H H" at bounding box center [11, 125] width 23 height 177
drag, startPoint x: 7, startPoint y: 72, endPoint x: 12, endPoint y: 70, distance: 6.0
click at [7, 72] on div at bounding box center [12, 72] width 12 height 12
drag, startPoint x: 13, startPoint y: 70, endPoint x: 8, endPoint y: 63, distance: 9.3
click at [13, 70] on div at bounding box center [12, 72] width 6 height 6
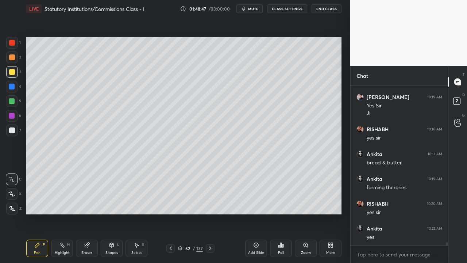
click at [15, 66] on div at bounding box center [12, 72] width 12 height 12
drag, startPoint x: 10, startPoint y: 62, endPoint x: 11, endPoint y: 55, distance: 7.0
click at [9, 60] on div at bounding box center [12, 57] width 12 height 12
click at [11, 51] on div "1 2 3 4 5 6 7" at bounding box center [13, 88] width 15 height 102
click at [11, 45] on div at bounding box center [12, 43] width 6 height 6
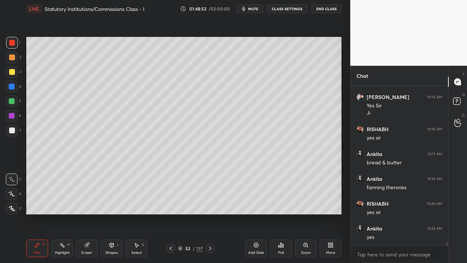
click at [219, 215] on div "Setting up your live class Poll for secs No correct answer Start poll" at bounding box center [183, 126] width 321 height 216
click at [12, 113] on div at bounding box center [12, 116] width 6 height 6
click at [14, 114] on div at bounding box center [12, 116] width 6 height 6
drag, startPoint x: 14, startPoint y: 105, endPoint x: 10, endPoint y: 102, distance: 5.5
click at [13, 105] on div at bounding box center [12, 101] width 12 height 12
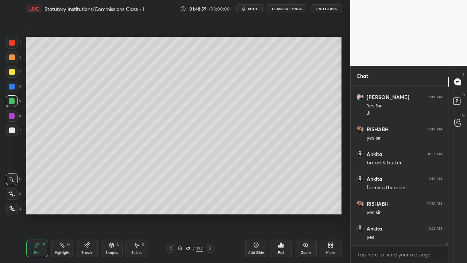
click at [11, 91] on div at bounding box center [12, 87] width 12 height 12
drag, startPoint x: 11, startPoint y: 91, endPoint x: 16, endPoint y: 90, distance: 4.4
click at [14, 91] on div at bounding box center [12, 87] width 12 height 12
click at [254, 248] on div "Add Slide" at bounding box center [256, 248] width 22 height 18
click at [16, 73] on div at bounding box center [12, 72] width 12 height 12
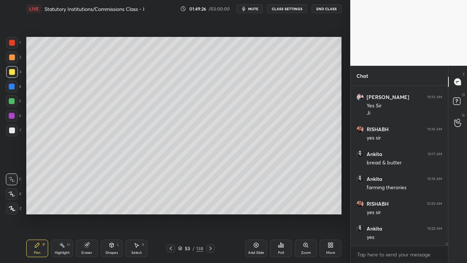
scroll to position [7847, 0]
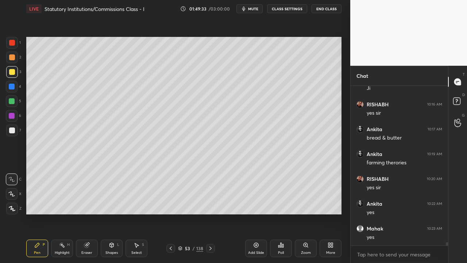
click at [8, 74] on div at bounding box center [12, 72] width 12 height 12
click at [12, 63] on div at bounding box center [12, 57] width 12 height 12
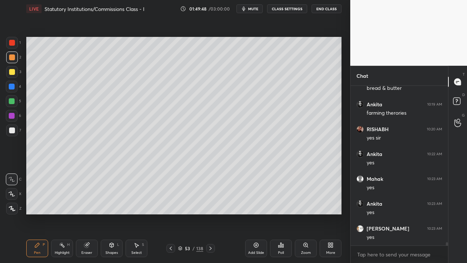
scroll to position [7922, 0]
click at [18, 84] on div "4" at bounding box center [13, 87] width 15 height 12
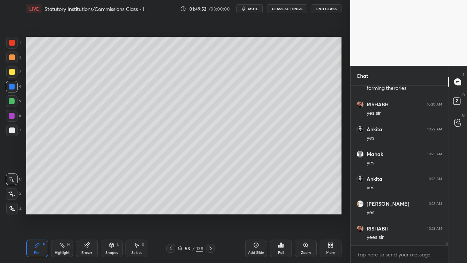
drag, startPoint x: 18, startPoint y: 84, endPoint x: 12, endPoint y: 79, distance: 7.0
click at [15, 84] on div "4" at bounding box center [13, 87] width 15 height 12
click at [13, 78] on div "3" at bounding box center [13, 73] width 15 height 15
drag, startPoint x: 15, startPoint y: 56, endPoint x: 13, endPoint y: 50, distance: 6.2
click at [15, 54] on div at bounding box center [12, 57] width 12 height 12
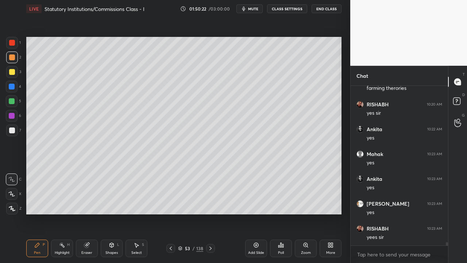
drag, startPoint x: 12, startPoint y: 46, endPoint x: 19, endPoint y: 49, distance: 7.5
click at [14, 43] on div at bounding box center [12, 43] width 12 height 12
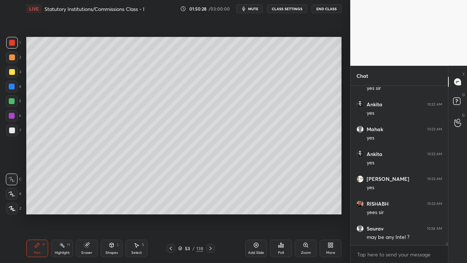
click at [18, 118] on div "6" at bounding box center [13, 116] width 15 height 12
click at [8, 93] on div "4" at bounding box center [13, 88] width 15 height 15
click at [12, 89] on div at bounding box center [12, 87] width 6 height 6
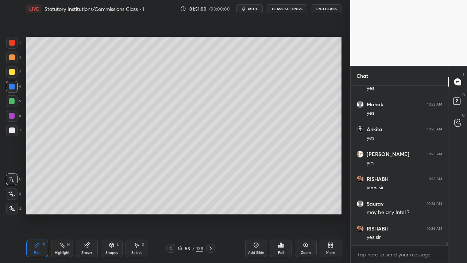
scroll to position [7996, 0]
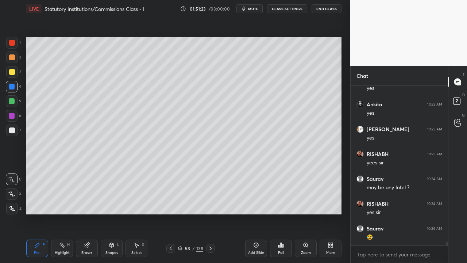
drag, startPoint x: 0, startPoint y: 63, endPoint x: 1, endPoint y: 67, distance: 4.1
click at [0, 64] on div "1 2 3 4 5 6 7 C X Z C X Z E E Erase all H H" at bounding box center [11, 125] width 23 height 177
click at [11, 73] on div at bounding box center [12, 72] width 6 height 6
drag, startPoint x: 4, startPoint y: 83, endPoint x: 10, endPoint y: 85, distance: 6.4
click at [7, 84] on div "1 2 3 4 5 6 7 C X Z C X Z E E Erase all H H" at bounding box center [11, 125] width 23 height 177
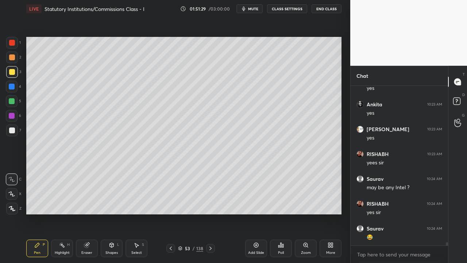
click at [12, 86] on div at bounding box center [12, 87] width 6 height 6
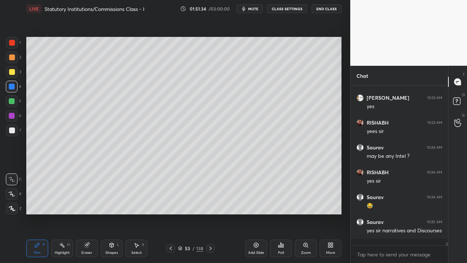
drag, startPoint x: 11, startPoint y: 45, endPoint x: 18, endPoint y: 51, distance: 8.8
click at [12, 46] on div at bounding box center [12, 43] width 12 height 12
click at [0, 74] on div "1 2 3 4 5 6 7 C X Z C X Z E E Erase all H H" at bounding box center [11, 125] width 23 height 177
drag, startPoint x: 12, startPoint y: 71, endPoint x: 15, endPoint y: 67, distance: 5.2
click at [12, 70] on div at bounding box center [12, 72] width 6 height 6
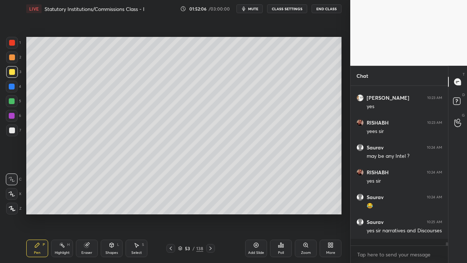
click at [15, 66] on div at bounding box center [12, 72] width 12 height 12
click at [13, 60] on div at bounding box center [12, 57] width 12 height 12
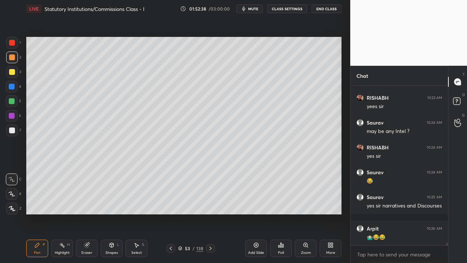
click at [255, 247] on icon at bounding box center [256, 245] width 6 height 6
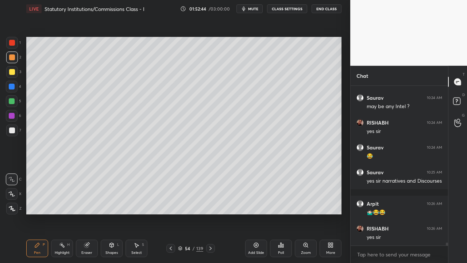
drag, startPoint x: 13, startPoint y: 78, endPoint x: 24, endPoint y: 79, distance: 11.0
click at [14, 79] on div "3" at bounding box center [13, 73] width 15 height 15
click at [26, 101] on div "Setting up your live class Poll for secs No correct answer Start poll" at bounding box center [183, 126] width 321 height 216
click at [18, 101] on div "5" at bounding box center [13, 101] width 15 height 12
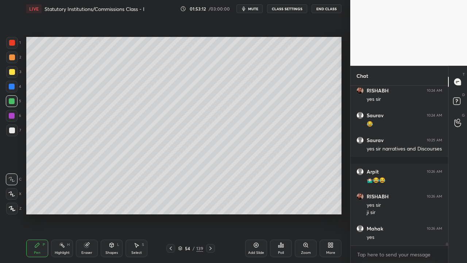
scroll to position [8134, 0]
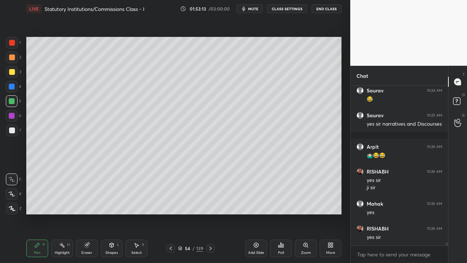
drag, startPoint x: 9, startPoint y: 97, endPoint x: 12, endPoint y: 94, distance: 4.2
click at [10, 97] on div at bounding box center [12, 101] width 12 height 12
drag, startPoint x: 12, startPoint y: 94, endPoint x: 17, endPoint y: 92, distance: 5.4
click at [12, 93] on div "4" at bounding box center [13, 88] width 15 height 15
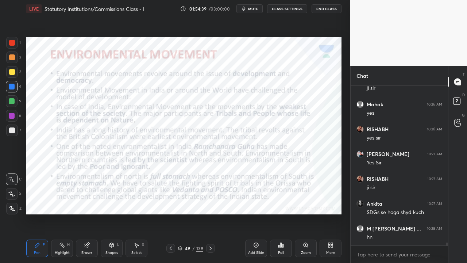
scroll to position [8258, 0]
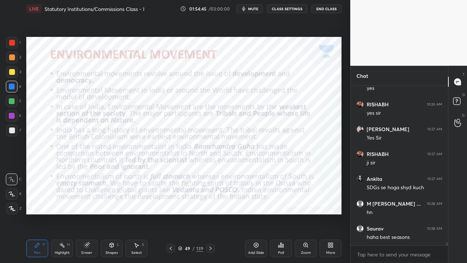
click at [17, 45] on div at bounding box center [12, 43] width 12 height 12
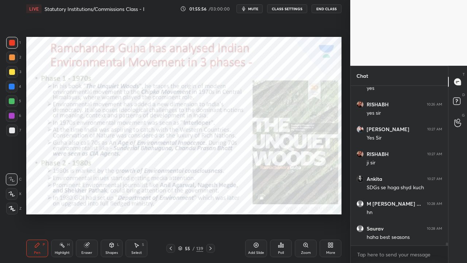
click at [12, 47] on div at bounding box center [12, 43] width 12 height 12
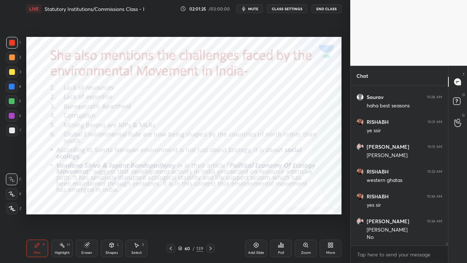
scroll to position [8414, 0]
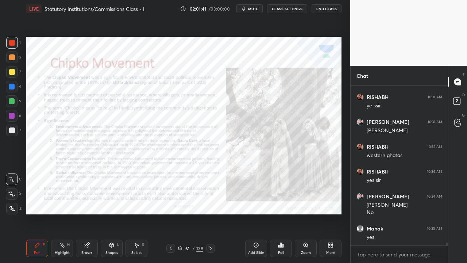
click at [304, 251] on div "Zoom" at bounding box center [306, 253] width 10 height 4
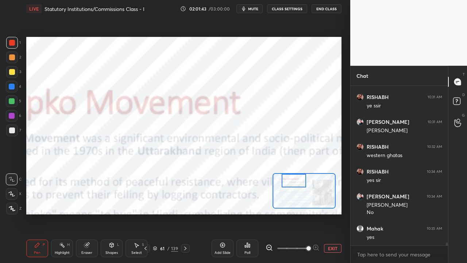
drag, startPoint x: 309, startPoint y: 191, endPoint x: 296, endPoint y: 183, distance: 15.3
click at [298, 181] on div at bounding box center [294, 180] width 25 height 13
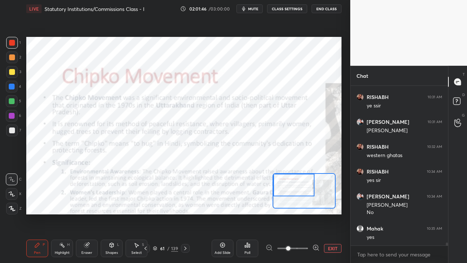
drag, startPoint x: 306, startPoint y: 249, endPoint x: 290, endPoint y: 249, distance: 16.0
click at [290, 249] on span at bounding box center [288, 248] width 4 height 4
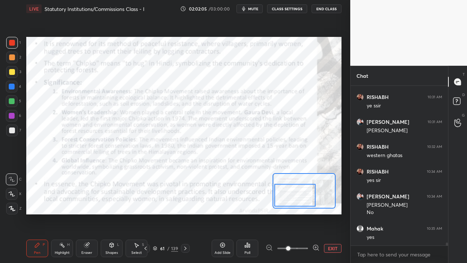
drag, startPoint x: 299, startPoint y: 187, endPoint x: 300, endPoint y: 195, distance: 8.8
click at [300, 197] on div at bounding box center [294, 195] width 41 height 23
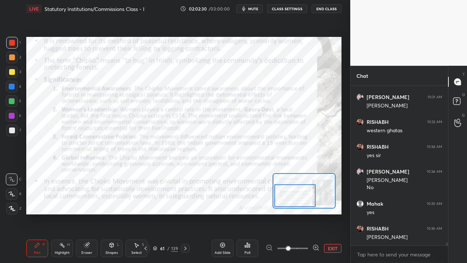
click at [327, 249] on button "EXIT" at bounding box center [333, 248] width 18 height 9
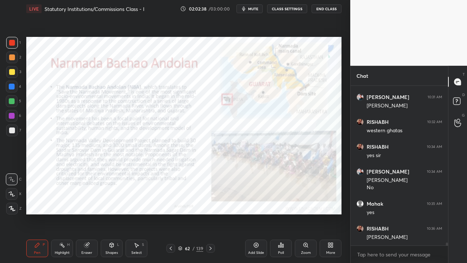
click at [304, 247] on icon at bounding box center [306, 245] width 6 height 6
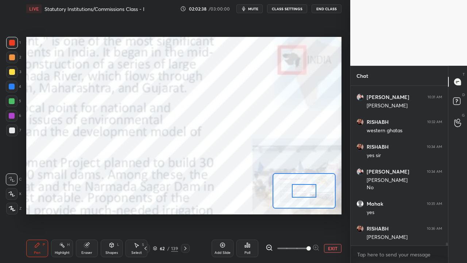
click at [297, 185] on div at bounding box center [304, 190] width 25 height 13
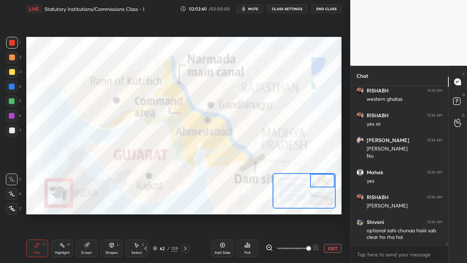
drag, startPoint x: 304, startPoint y: 190, endPoint x: 321, endPoint y: 176, distance: 21.3
click at [321, 176] on div at bounding box center [322, 180] width 25 height 13
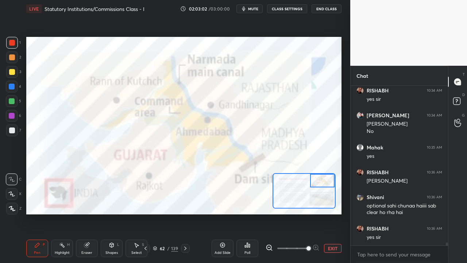
click at [333, 248] on button "EXIT" at bounding box center [333, 248] width 18 height 9
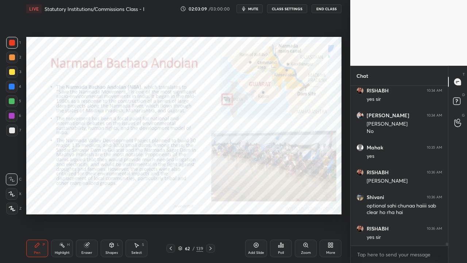
scroll to position [8520, 0]
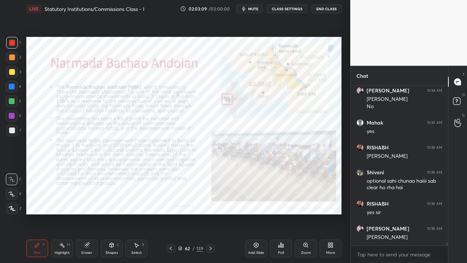
click at [306, 246] on icon at bounding box center [306, 245] width 6 height 6
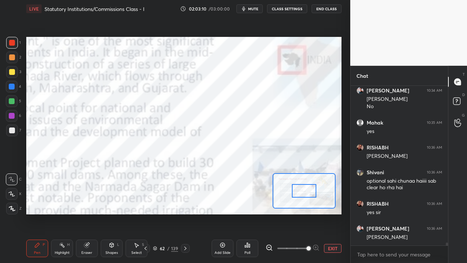
click at [292, 195] on div at bounding box center [303, 190] width 63 height 35
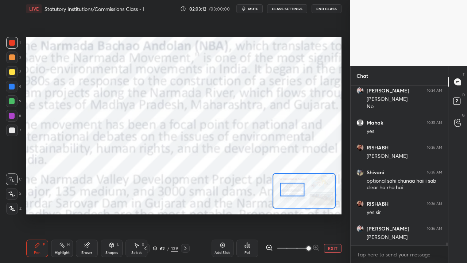
drag, startPoint x: 295, startPoint y: 194, endPoint x: 298, endPoint y: 190, distance: 5.2
click at [298, 187] on div at bounding box center [292, 188] width 25 height 13
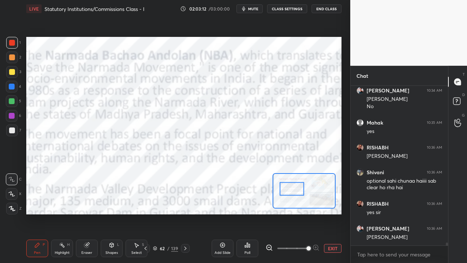
scroll to position [8545, 0]
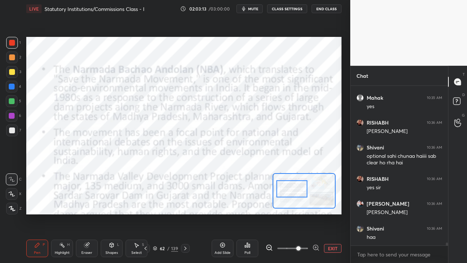
drag, startPoint x: 304, startPoint y: 248, endPoint x: 298, endPoint y: 247, distance: 6.4
click at [300, 248] on span at bounding box center [298, 248] width 4 height 4
click at [322, 11] on button "End Class" at bounding box center [326, 8] width 30 height 9
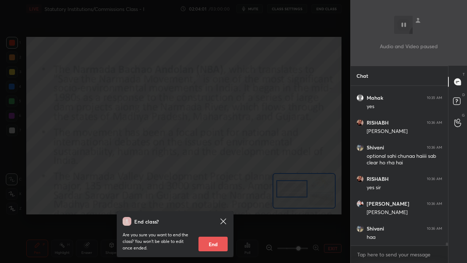
drag, startPoint x: 223, startPoint y: 107, endPoint x: 222, endPoint y: 114, distance: 7.0
click at [224, 108] on div "End class? Are you sure you want to end the class? You won’t be able to edit on…" at bounding box center [175, 131] width 350 height 263
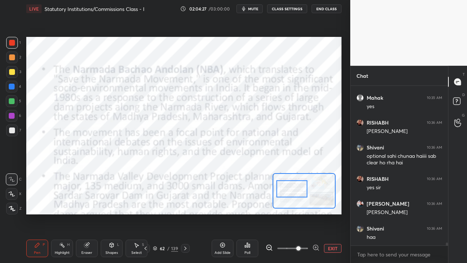
drag, startPoint x: 11, startPoint y: 40, endPoint x: 18, endPoint y: 47, distance: 9.8
click at [12, 41] on div at bounding box center [12, 43] width 6 height 6
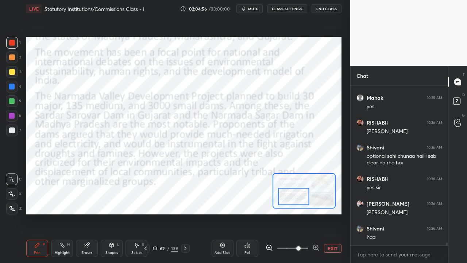
drag, startPoint x: 283, startPoint y: 188, endPoint x: 285, endPoint y: 194, distance: 6.7
click at [286, 195] on div at bounding box center [293, 196] width 31 height 17
drag, startPoint x: 335, startPoint y: 252, endPoint x: 328, endPoint y: 243, distance: 12.0
click at [335, 252] on div "Add Slide Poll EXIT" at bounding box center [277, 248] width 130 height 41
click at [333, 248] on button "EXIT" at bounding box center [333, 248] width 18 height 9
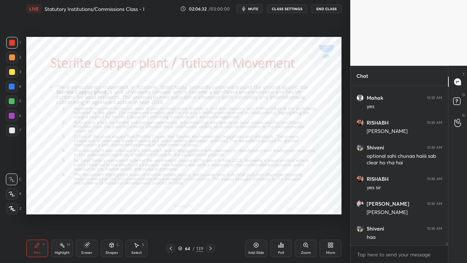
click at [303, 250] on div "Zoom" at bounding box center [306, 248] width 22 height 18
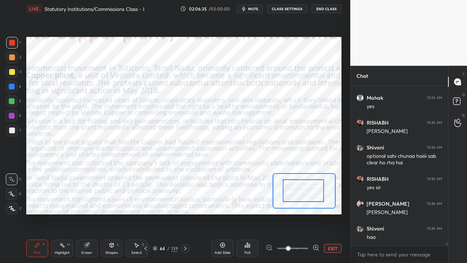
drag, startPoint x: 307, startPoint y: 190, endPoint x: 299, endPoint y: 195, distance: 9.2
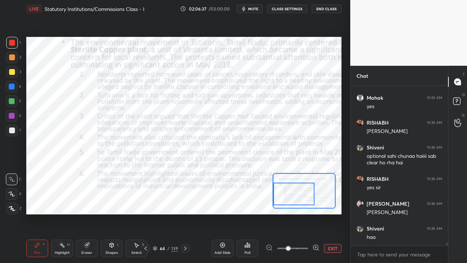
drag, startPoint x: 306, startPoint y: 195, endPoint x: 294, endPoint y: 199, distance: 12.5
click at [295, 199] on div at bounding box center [293, 193] width 41 height 23
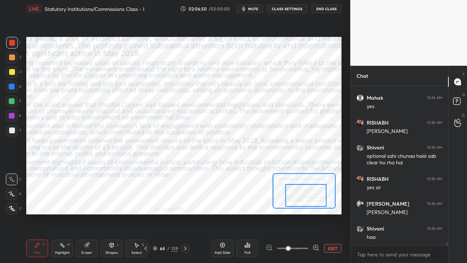
drag, startPoint x: 301, startPoint y: 194, endPoint x: 295, endPoint y: 189, distance: 8.3
click at [300, 197] on div at bounding box center [305, 195] width 41 height 23
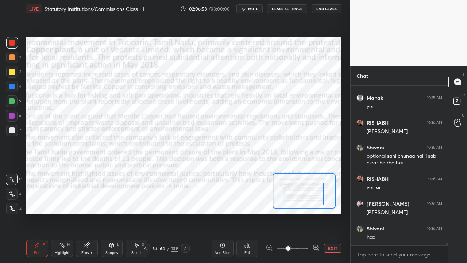
click at [334, 248] on button "EXIT" at bounding box center [333, 248] width 18 height 9
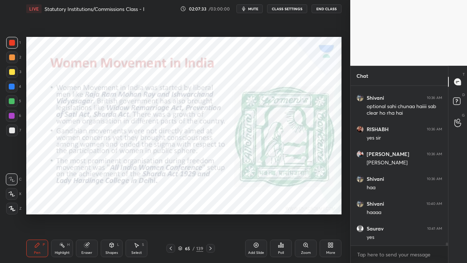
scroll to position [8619, 0]
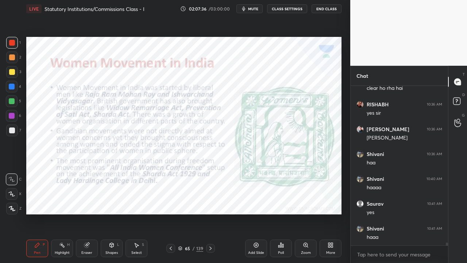
click at [325, 11] on button "End Class" at bounding box center [326, 8] width 30 height 9
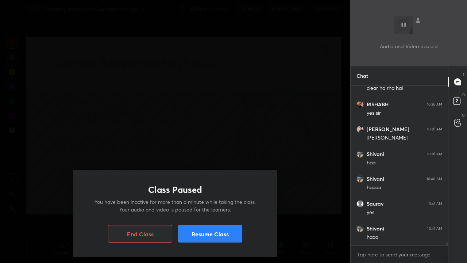
click at [231, 234] on button "Resume Class" at bounding box center [210, 234] width 64 height 18
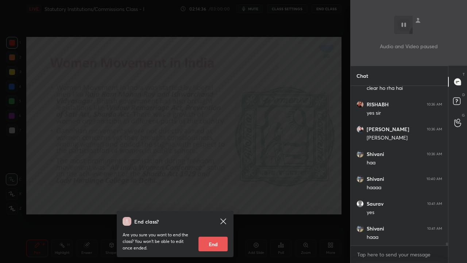
click at [230, 141] on div "End class? Are you sure you want to end the class? You won’t be able to edit on…" at bounding box center [175, 131] width 350 height 263
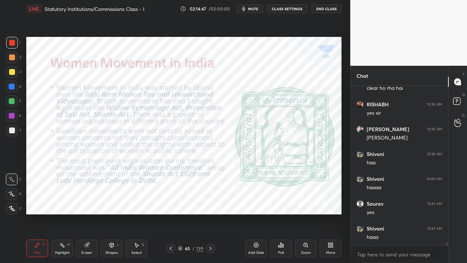
click at [10, 40] on div at bounding box center [12, 43] width 12 height 12
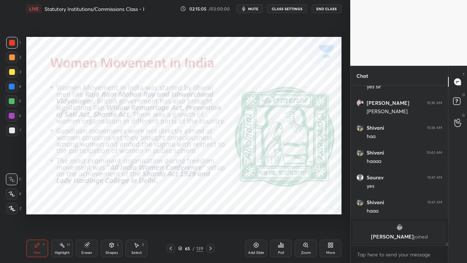
click at [77, 34] on div "Setting up your live class Poll for secs No correct answer Start poll" at bounding box center [183, 126] width 321 height 216
click at [138, 249] on div "Select S" at bounding box center [136, 248] width 22 height 18
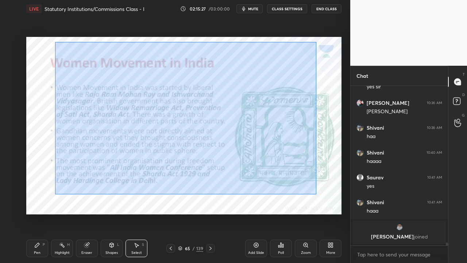
drag, startPoint x: 55, startPoint y: 42, endPoint x: 326, endPoint y: 178, distance: 303.7
click at [342, 206] on div "0 ° Undo Copy Duplicate Duplicate to new slide Delete Setting up your live clas…" at bounding box center [183, 126] width 321 height 216
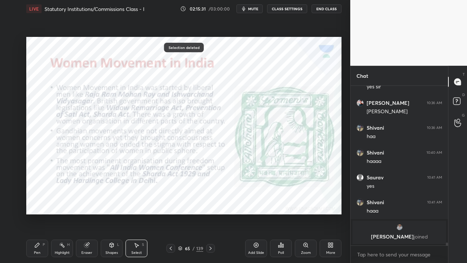
drag, startPoint x: 39, startPoint y: 251, endPoint x: 47, endPoint y: 236, distance: 16.8
click at [39, 251] on div "Pen" at bounding box center [37, 253] width 7 height 4
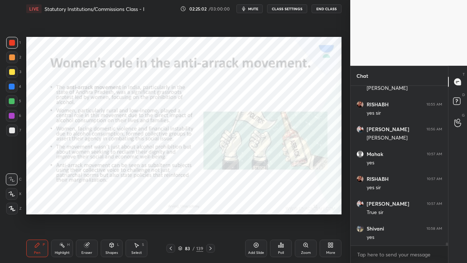
scroll to position [8329, 0]
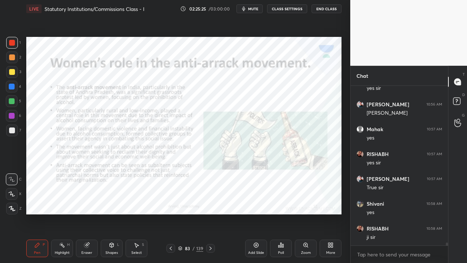
click at [212, 252] on div at bounding box center [210, 248] width 9 height 9
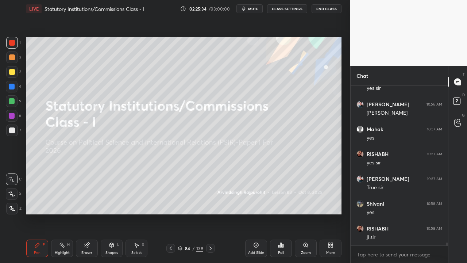
click at [326, 11] on button "End Class" at bounding box center [326, 8] width 30 height 9
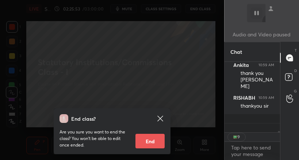
scroll to position [3, 3]
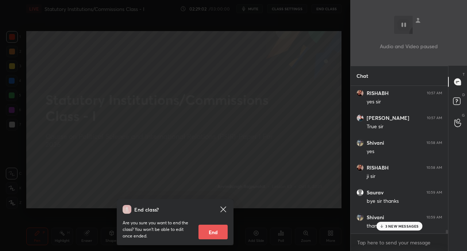
click at [220, 233] on button "End" at bounding box center [212, 231] width 29 height 15
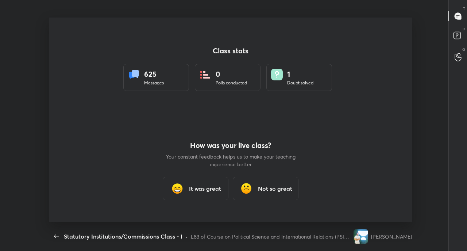
scroll to position [36262, 36010]
